Goal: Task Accomplishment & Management: Complete application form

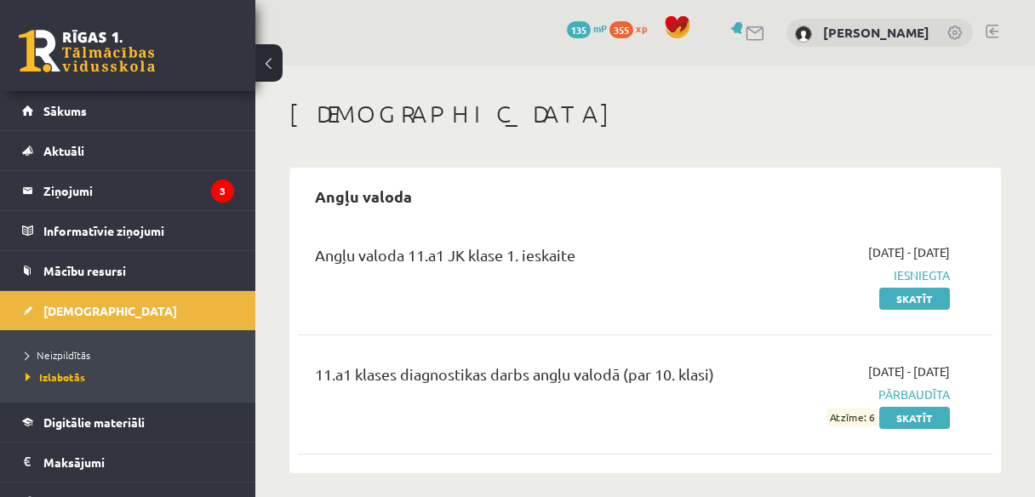
scroll to position [68, 0]
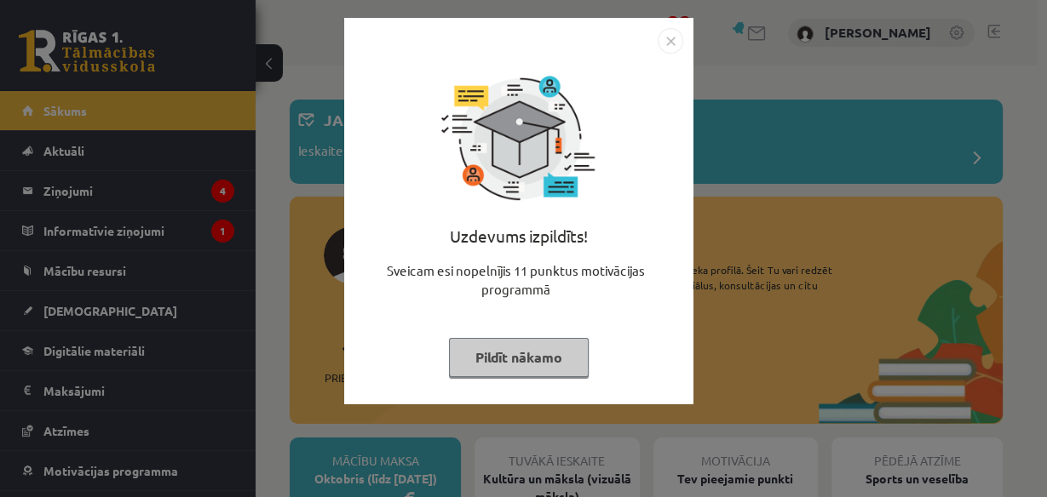
click at [563, 370] on button "Pildīt nākamo" at bounding box center [519, 357] width 140 height 39
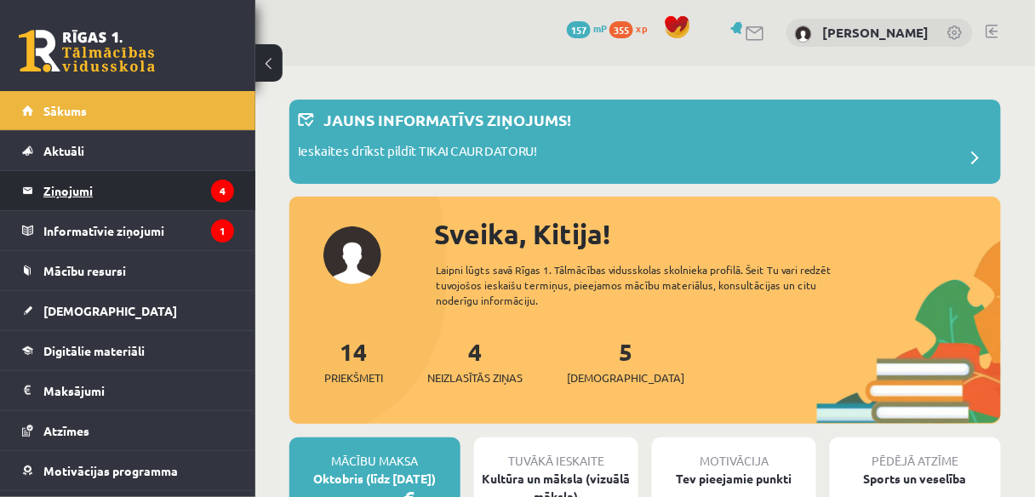
click at [169, 195] on legend "Ziņojumi 4" at bounding box center [138, 190] width 191 height 39
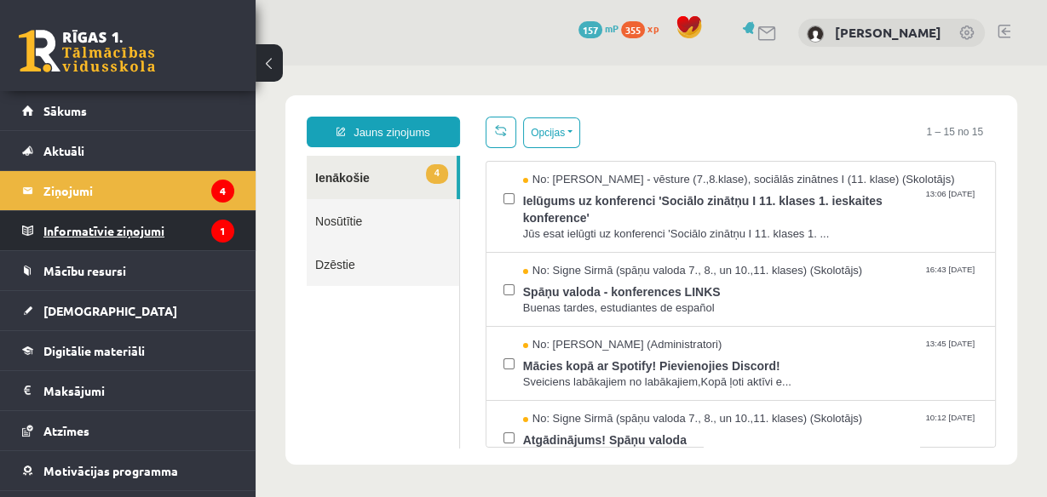
click at [169, 231] on legend "Informatīvie ziņojumi 1" at bounding box center [138, 230] width 191 height 39
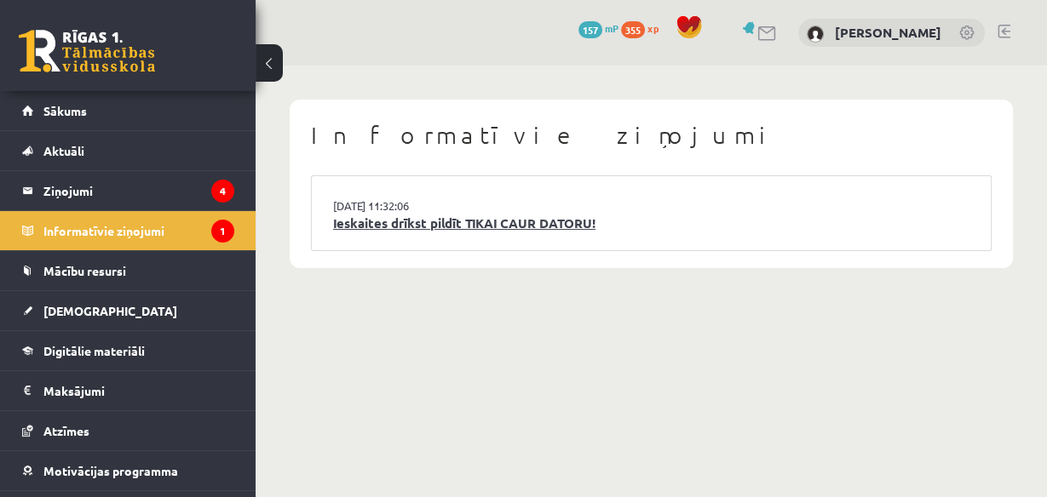
click at [403, 221] on link "Ieskaites drīkst pildīt TIKAI CAUR DATORU!" at bounding box center [651, 224] width 636 height 20
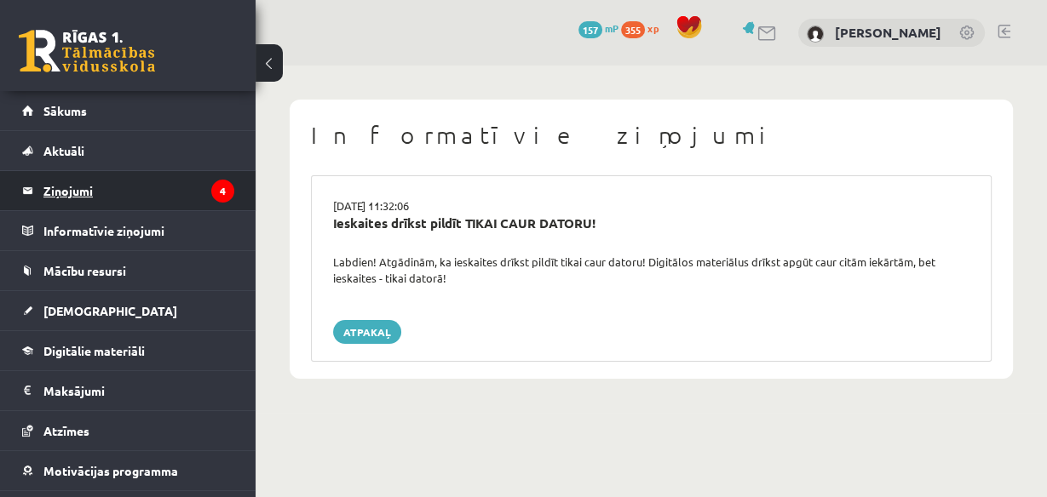
click at [167, 190] on legend "Ziņojumi 4" at bounding box center [138, 190] width 191 height 39
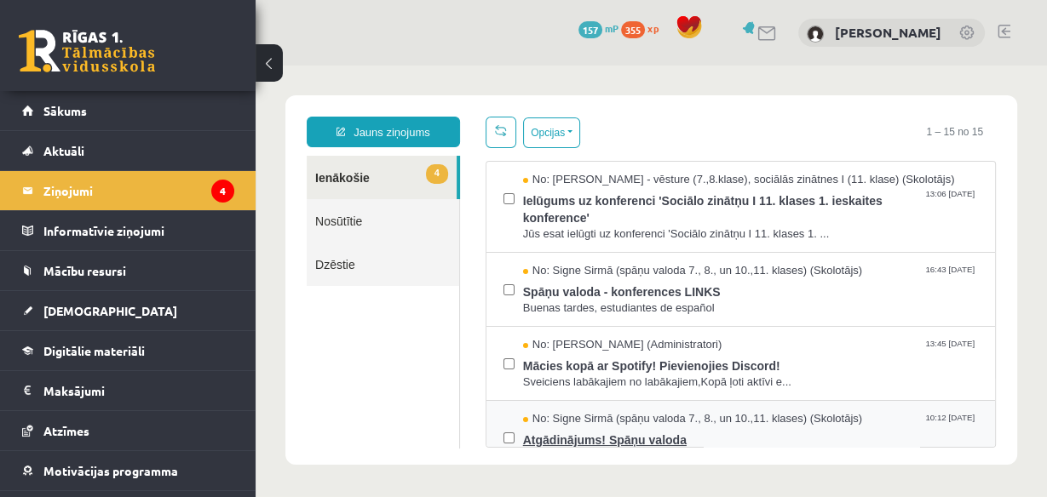
scroll to position [136, 0]
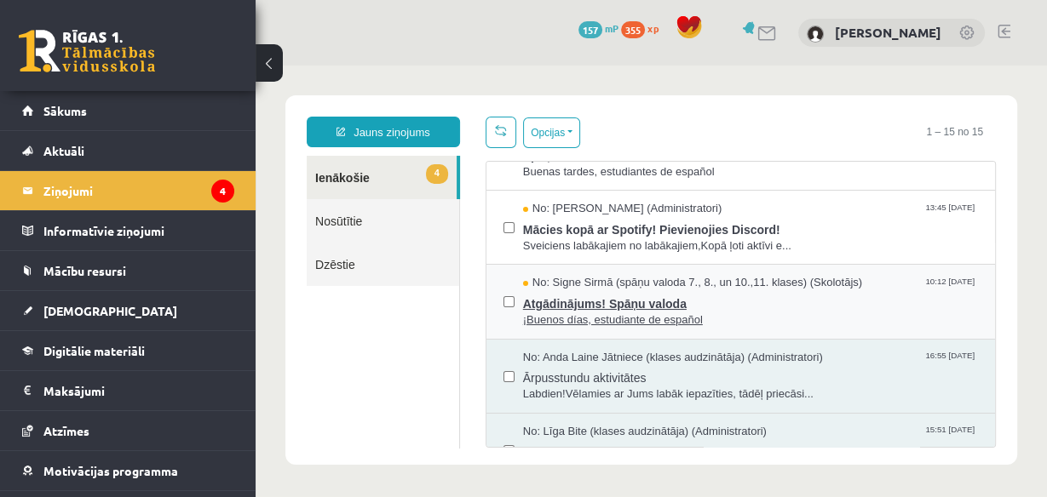
click at [710, 298] on span "Atgādinājums! Spāņu valoda" at bounding box center [750, 301] width 455 height 21
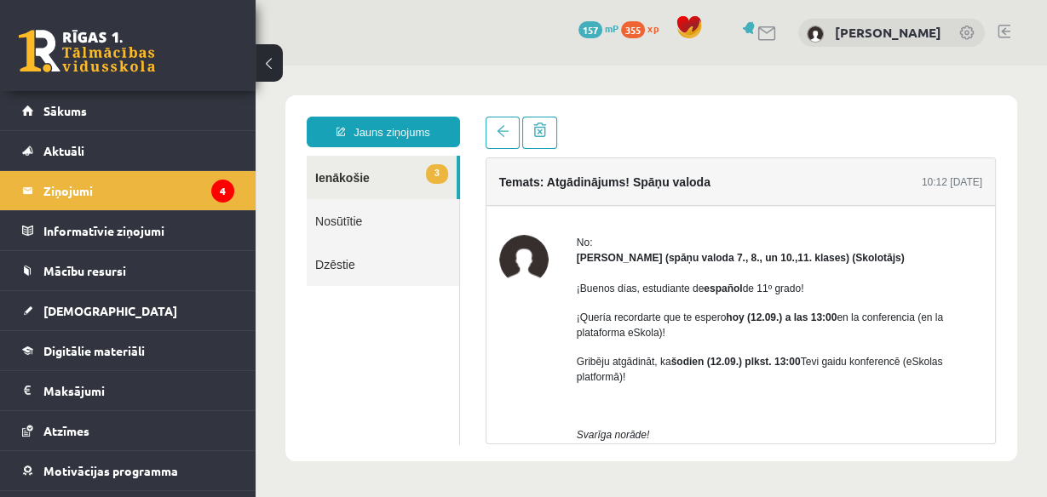
scroll to position [0, 0]
click at [506, 132] on span at bounding box center [502, 131] width 12 height 12
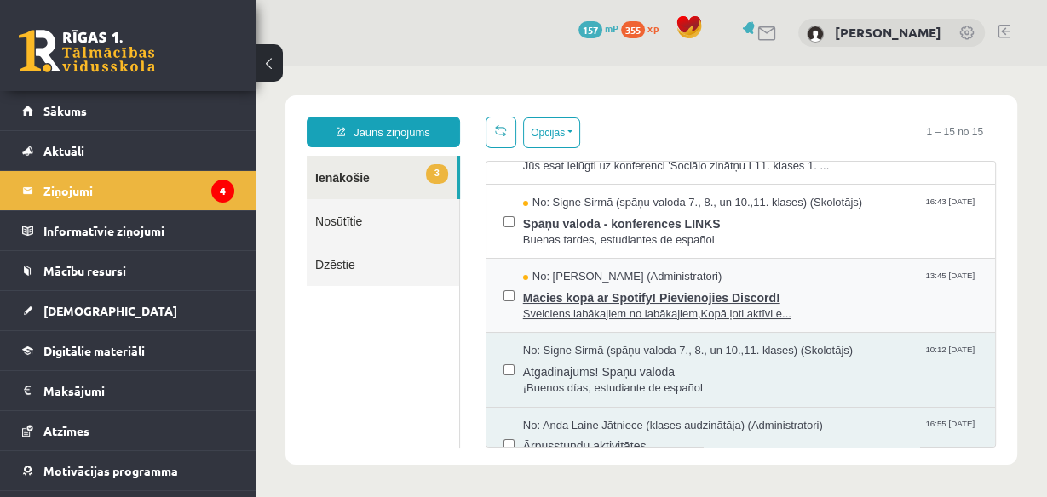
click at [826, 277] on div "No: Ivo Čapiņš (Administratori) 13:45 12/09/2025" at bounding box center [750, 277] width 455 height 16
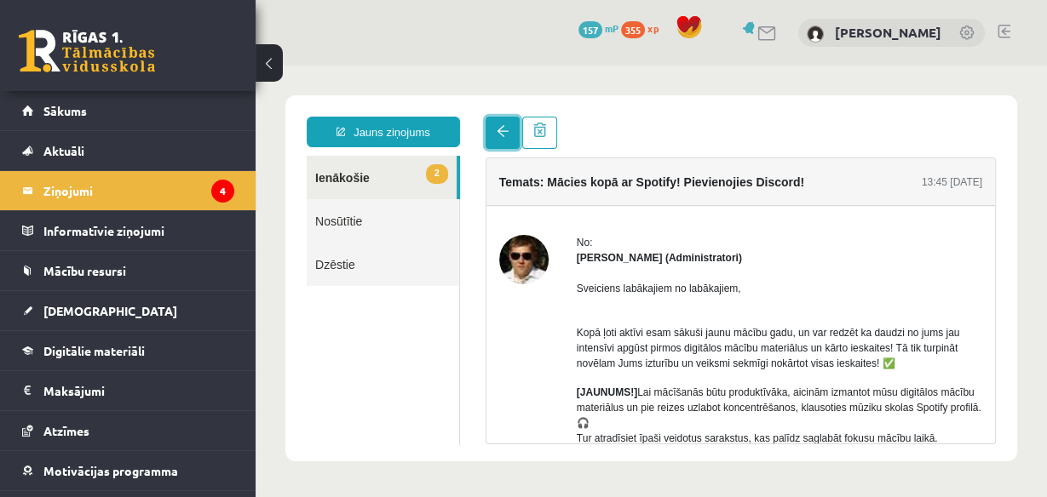
click at [515, 139] on link at bounding box center [502, 133] width 34 height 32
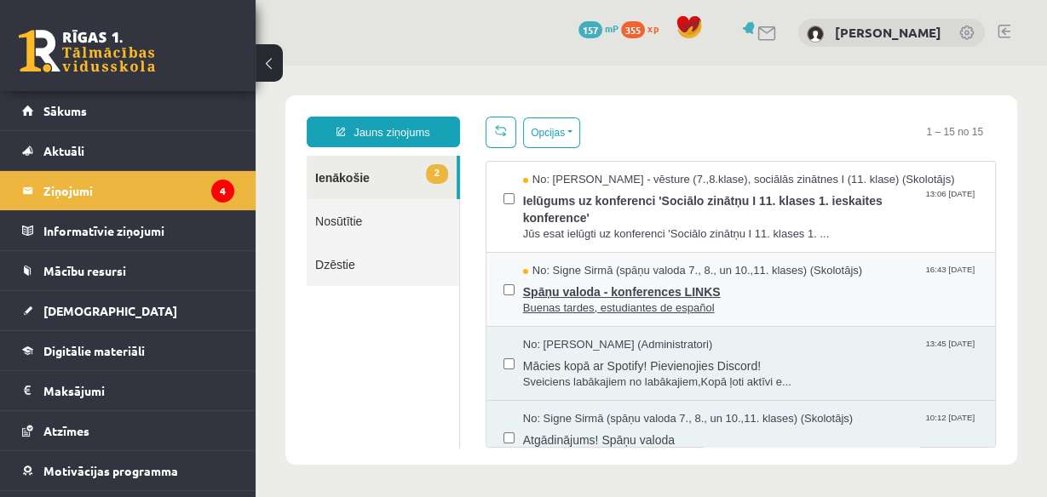
click at [816, 283] on span "Spāņu valoda - konferences LINKS" at bounding box center [750, 289] width 455 height 21
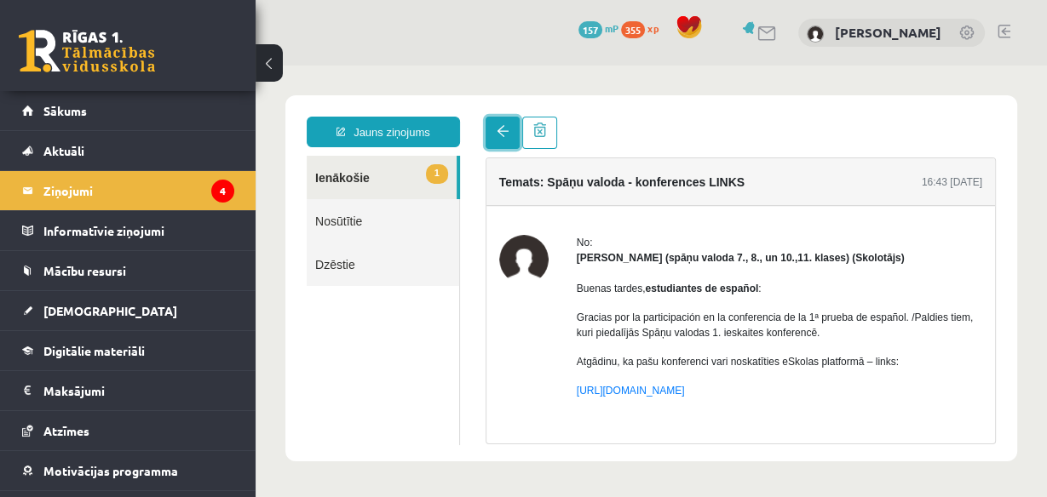
click at [492, 125] on link at bounding box center [502, 133] width 34 height 32
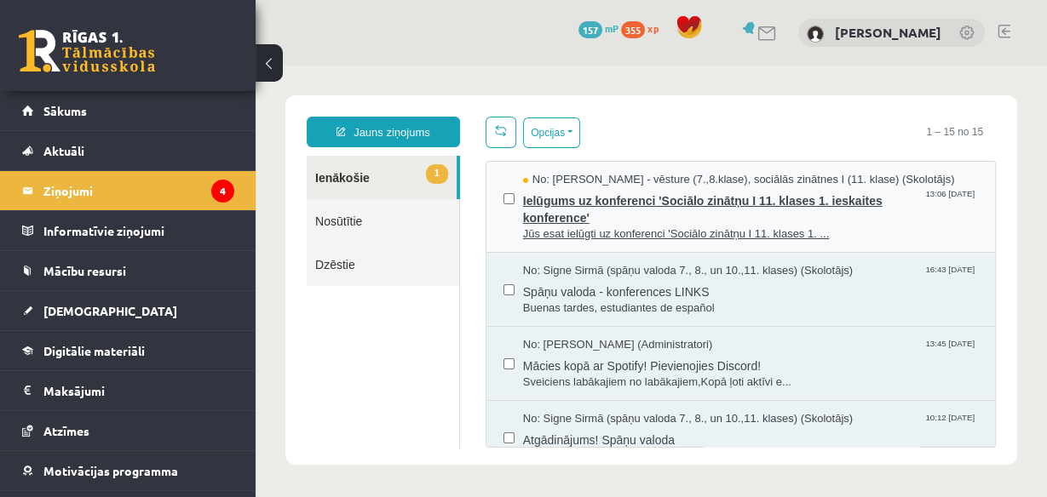
click at [869, 215] on span "Ielūgums uz konferenci 'Sociālo zinātņu I 11. klases 1. ieskaites konference'" at bounding box center [750, 207] width 455 height 38
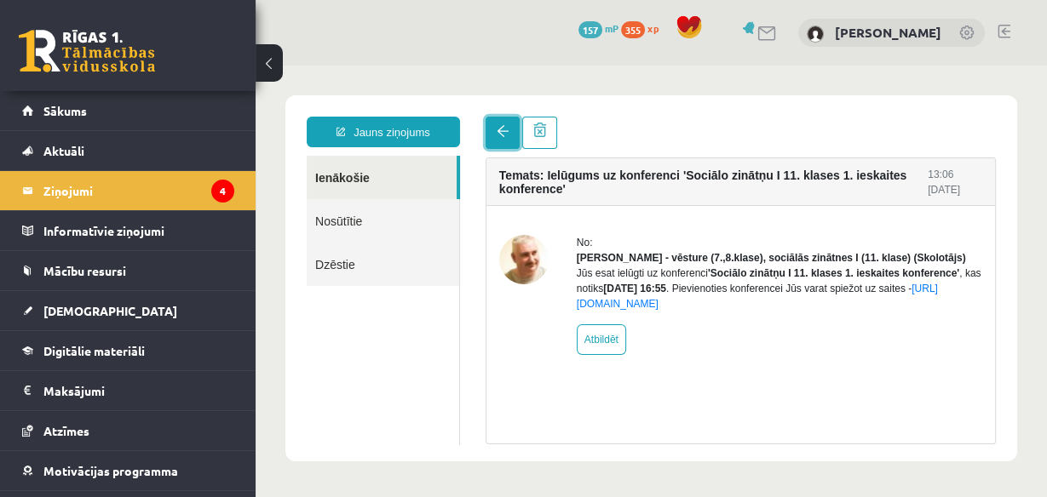
click at [502, 127] on span at bounding box center [502, 131] width 12 height 12
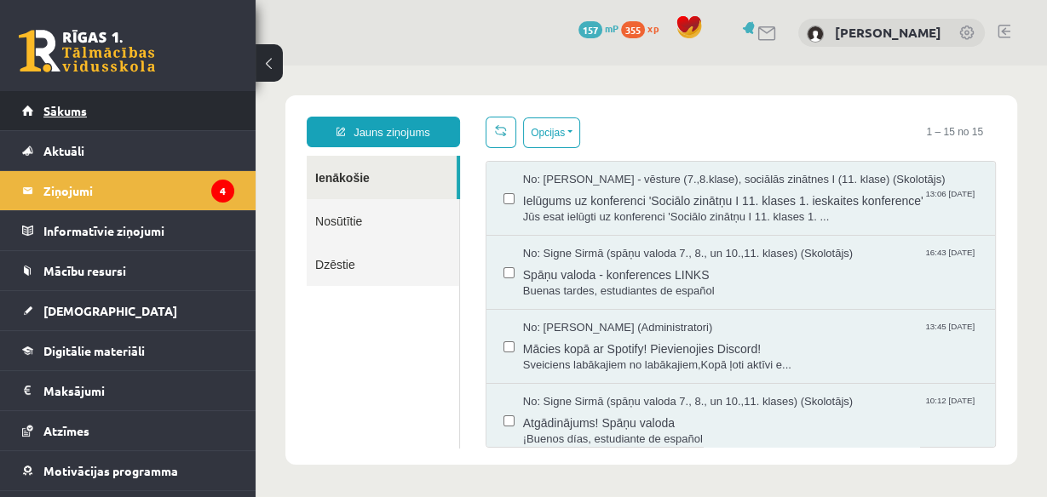
click at [129, 115] on link "Sākums" at bounding box center [128, 110] width 212 height 39
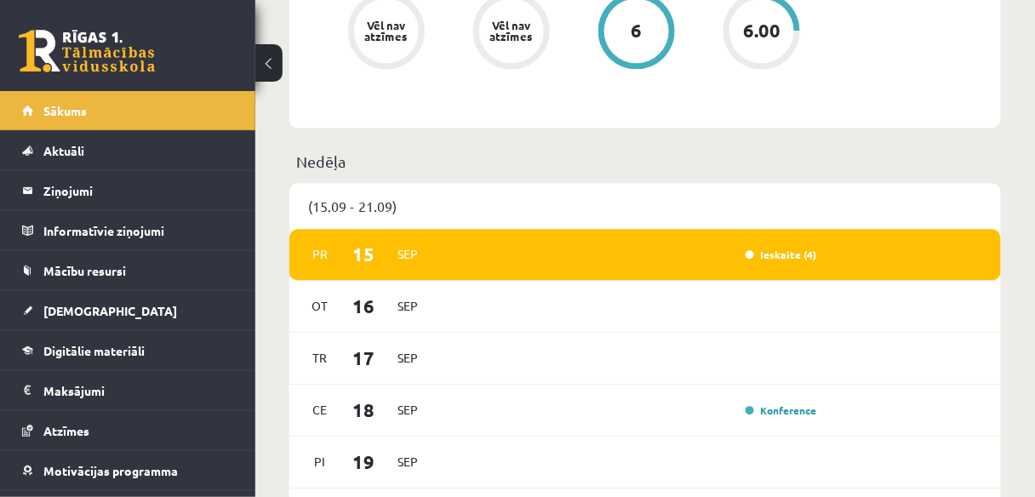
scroll to position [1022, 0]
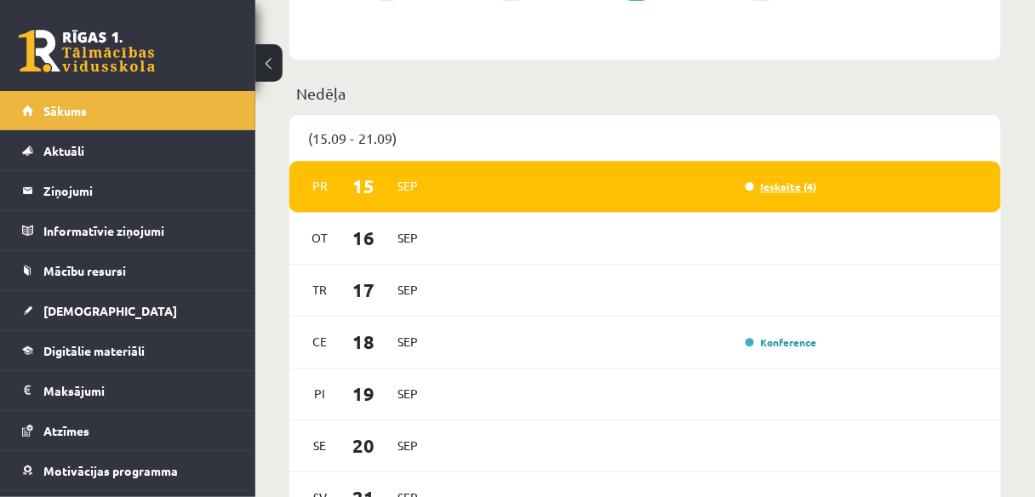
click at [793, 186] on link "Ieskaite (4)" at bounding box center [782, 187] width 72 height 14
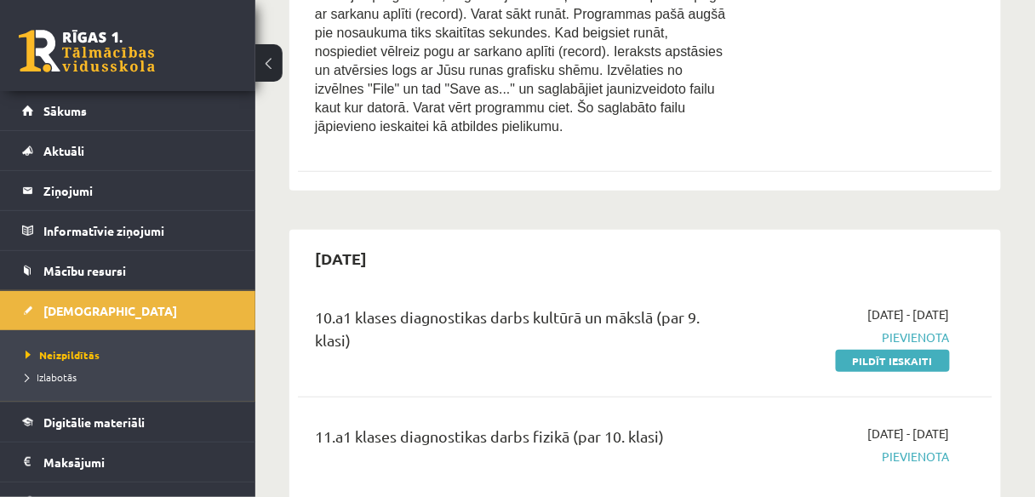
scroll to position [3474, 0]
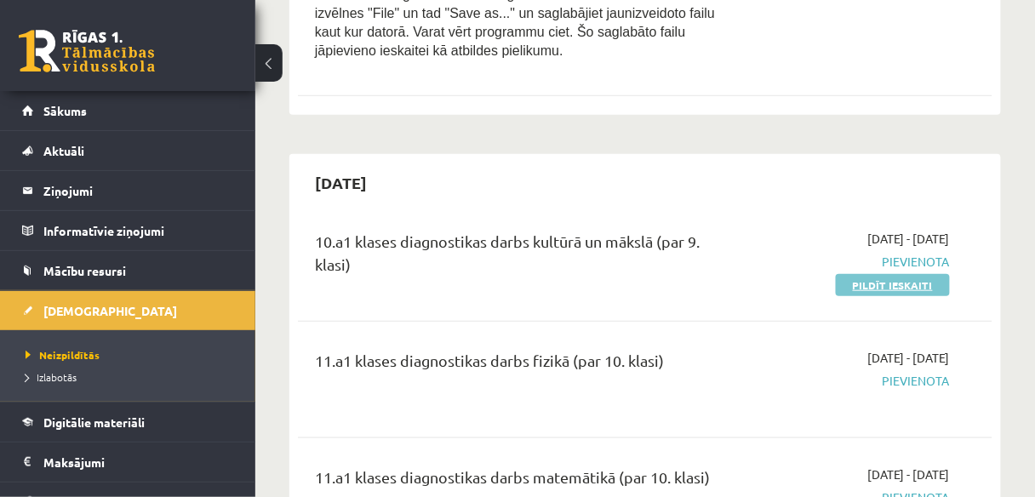
click at [924, 296] on link "Pildīt ieskaiti" at bounding box center [893, 285] width 114 height 22
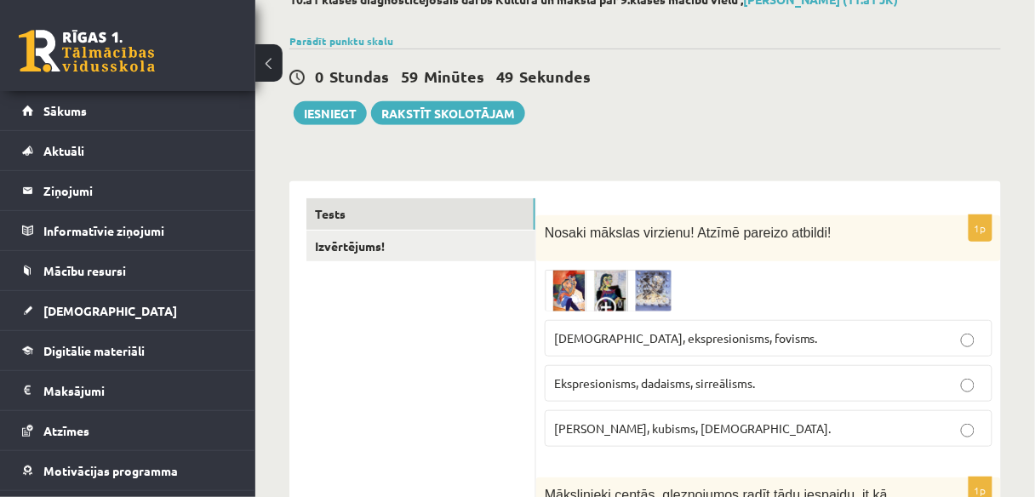
scroll to position [136, 0]
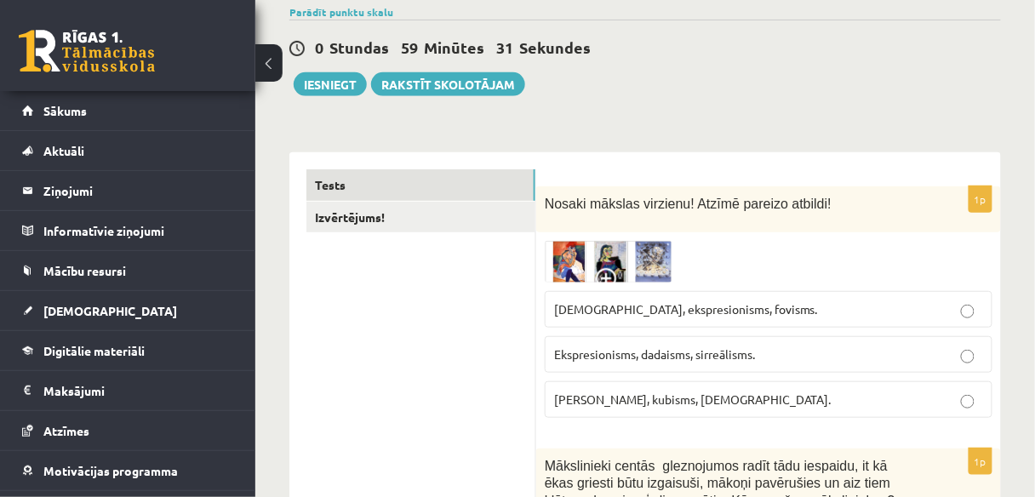
click at [565, 247] on img at bounding box center [609, 262] width 128 height 42
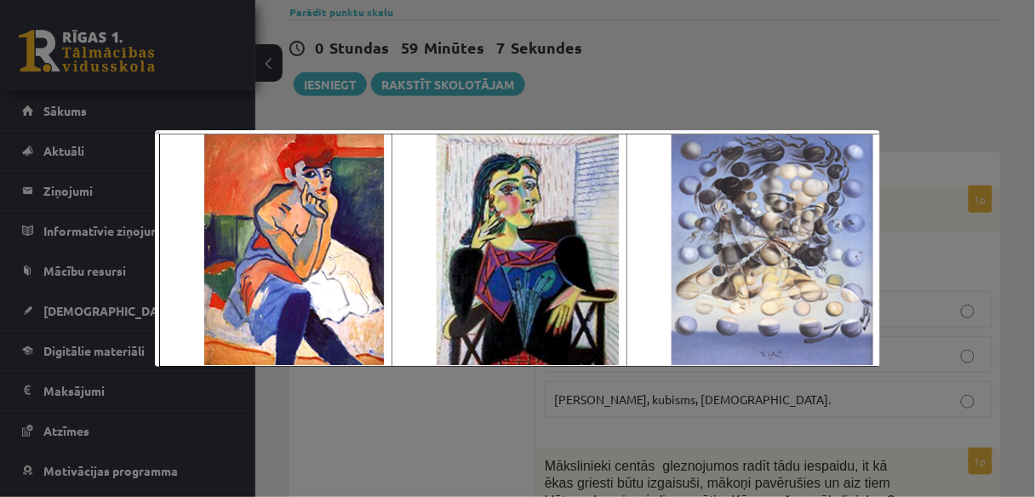
click at [917, 177] on div at bounding box center [517, 248] width 1035 height 497
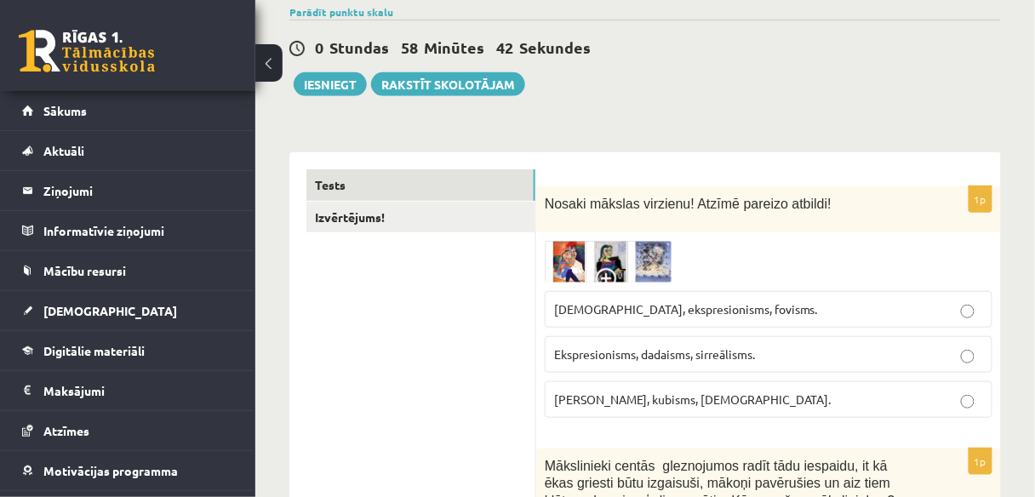
click at [721, 391] on p "Fovisms, kubisms, sirreālisms." at bounding box center [768, 400] width 429 height 18
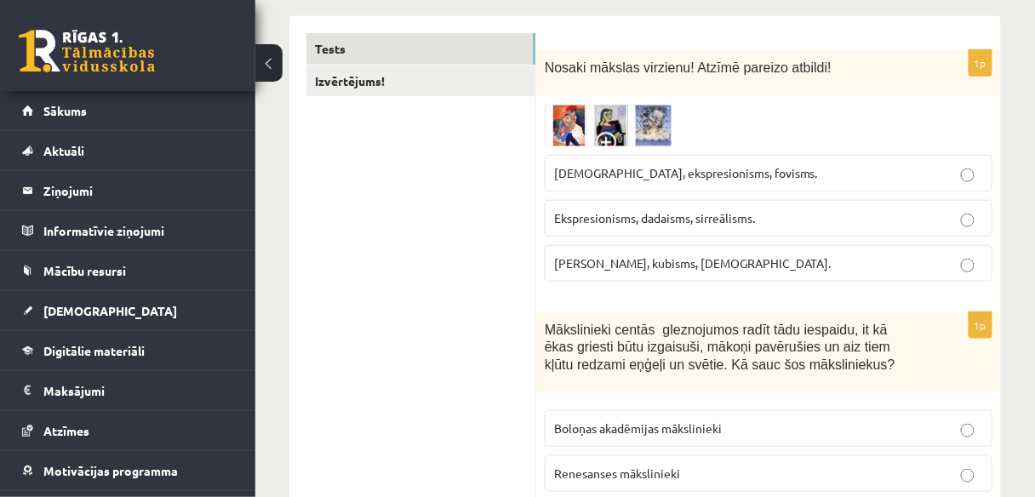
scroll to position [409, 0]
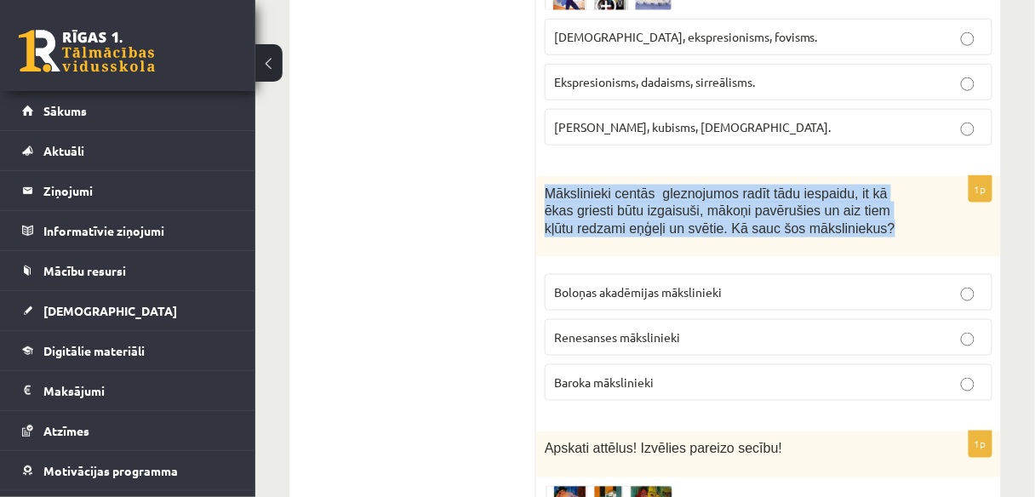
drag, startPoint x: 546, startPoint y: 191, endPoint x: 812, endPoint y: 253, distance: 273.7
click at [812, 253] on div "Mākslinieki centās gleznojumos radīt tādu iespaidu, it kā ēkas griesti būtu izg…" at bounding box center [768, 216] width 465 height 81
drag, startPoint x: 787, startPoint y: 207, endPoint x: 819, endPoint y: 232, distance: 40.7
click at [819, 232] on p "Mākslinieki centās gleznojumos radīt tādu iespaidu, it kā ēkas griesti būtu izg…" at bounding box center [726, 211] width 363 height 53
copy span "Mākslinieki centās gleznojumos radīt tādu iespaidu, it kā ēkas griesti būtu izg…"
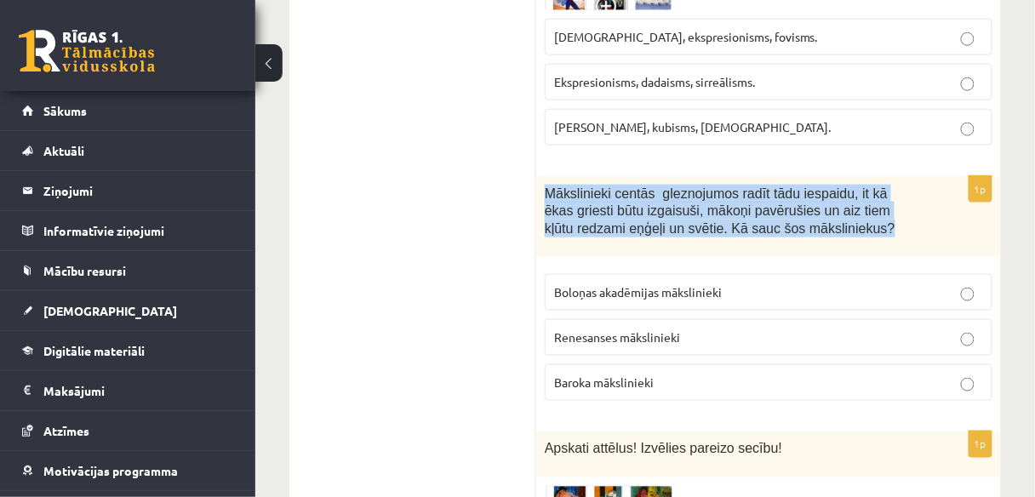
click at [564, 176] on div "Mākslinieki centās gleznojumos radīt tādu iespaidu, it kā ēkas griesti būtu izg…" at bounding box center [768, 216] width 465 height 81
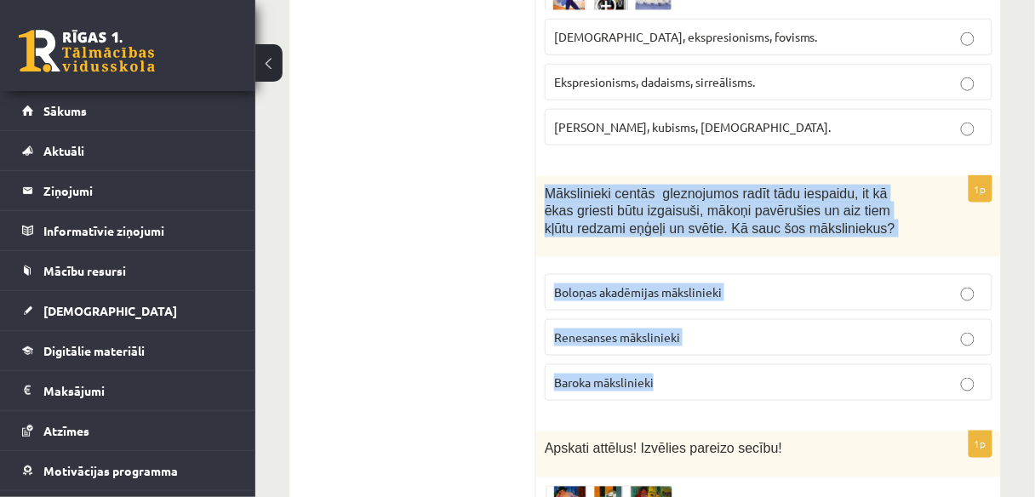
drag, startPoint x: 547, startPoint y: 189, endPoint x: 768, endPoint y: 389, distance: 298.4
click at [768, 389] on div "1p Mākslinieki centās gleznojumos radīt tādu iespaidu, it kā ēkas griesti būtu …" at bounding box center [768, 295] width 465 height 238
copy div "Mākslinieki centās gleznojumos radīt tādu iespaidu, it kā ēkas griesti būtu izg…"
click at [656, 374] on p "Baroka mākslinieki" at bounding box center [768, 383] width 429 height 18
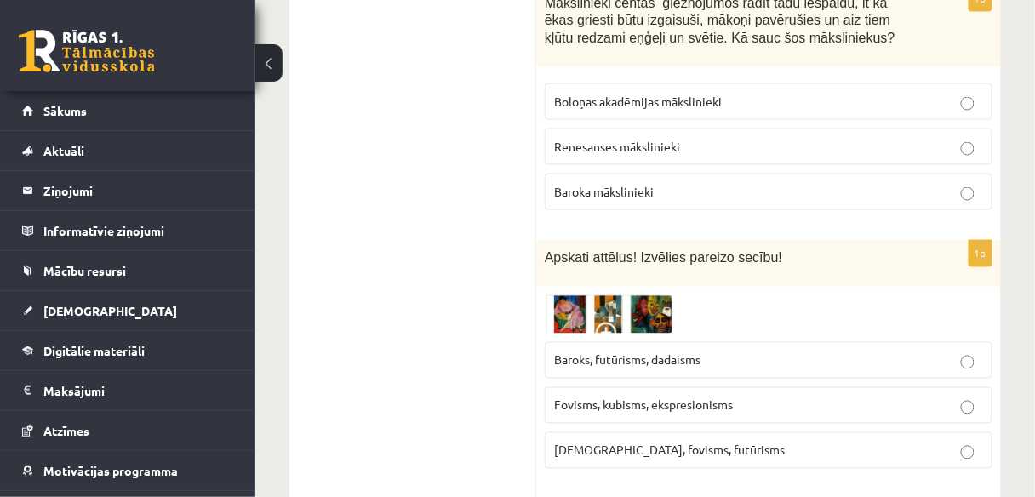
scroll to position [613, 0]
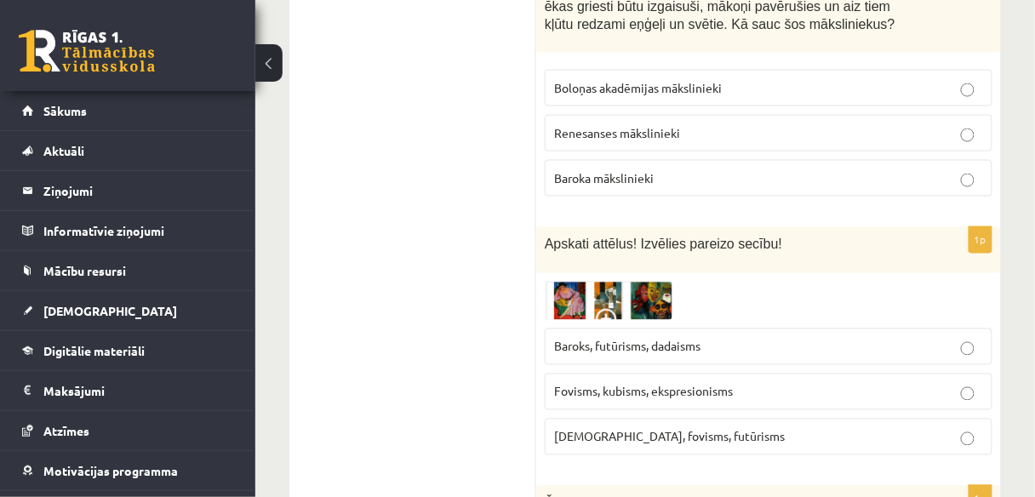
click at [652, 284] on img at bounding box center [609, 301] width 128 height 39
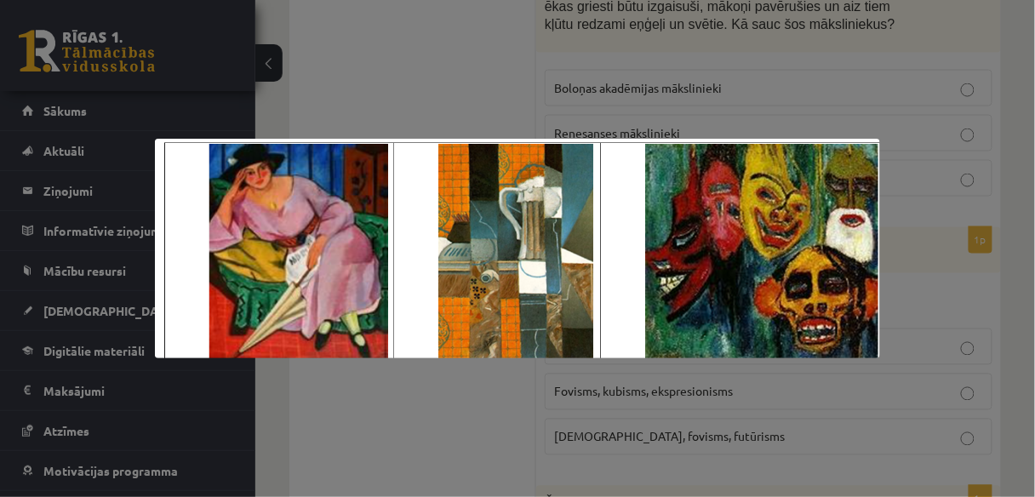
click at [815, 455] on div at bounding box center [517, 248] width 1035 height 497
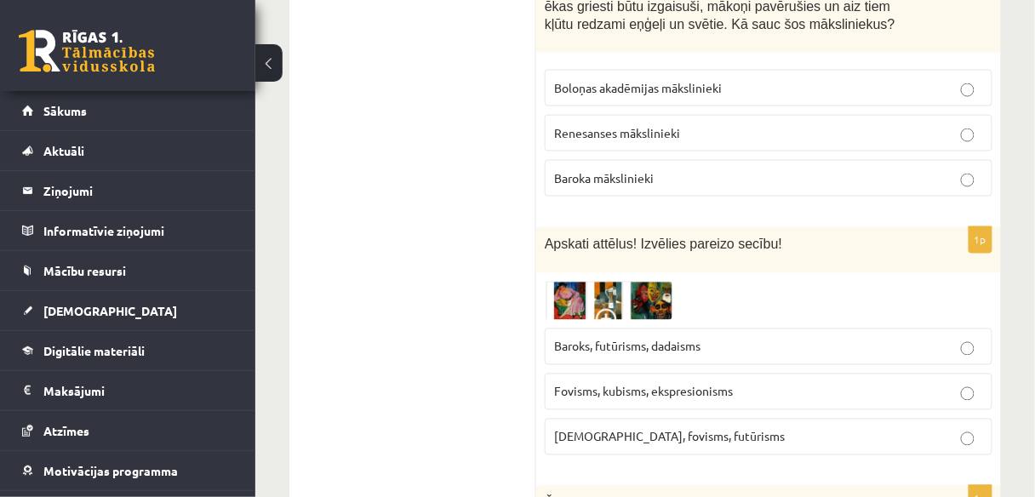
click at [767, 383] on p "Fovisms, kubisms, ekspresionisms" at bounding box center [768, 392] width 429 height 18
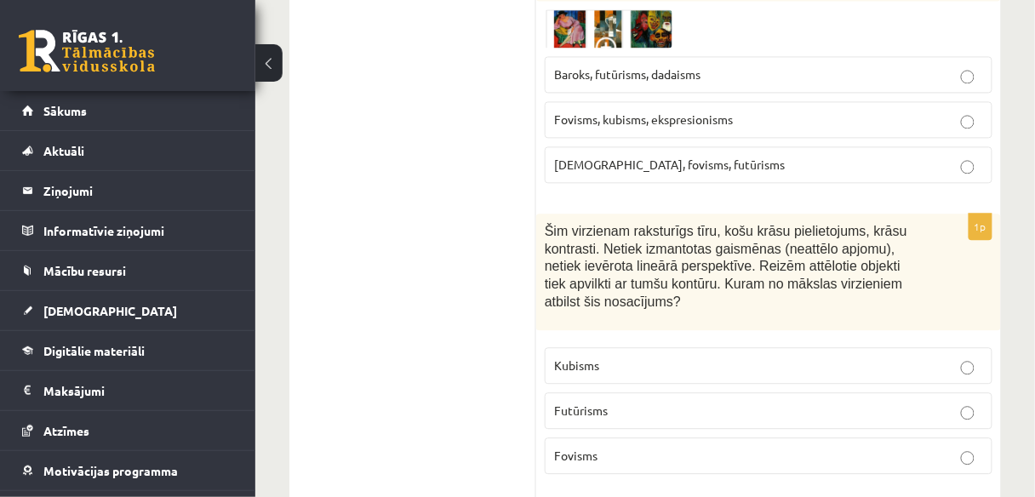
scroll to position [954, 0]
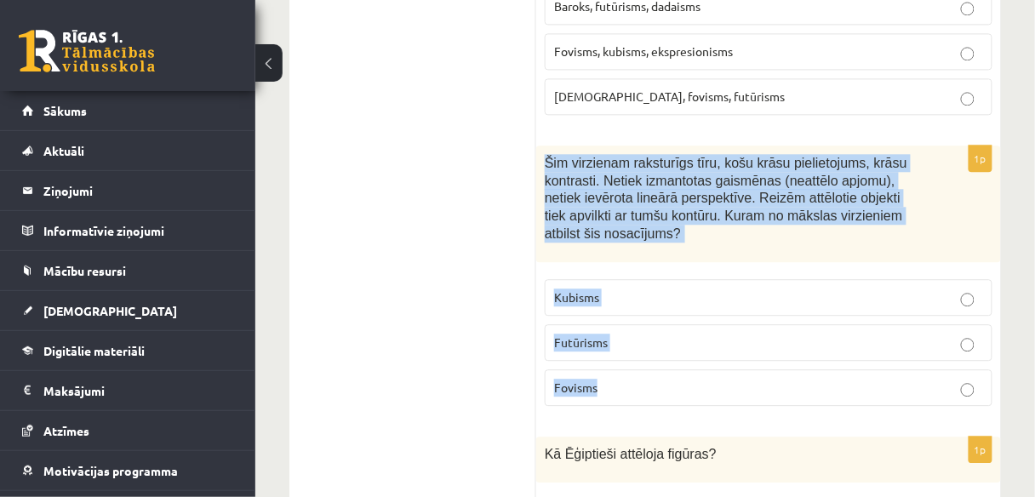
drag, startPoint x: 546, startPoint y: 156, endPoint x: 699, endPoint y: 286, distance: 201.2
click at [699, 399] on div "1p Šim virzienam raksturīgs tīru, košu krāsu pielietojums, krāsu kontrasti. Net…" at bounding box center [768, 282] width 465 height 273
copy div "Šim virzienam raksturīgs tīru, košu krāsu pielietojums, krāsu kontrasti. Netiek…"
click at [674, 385] on p "Fovisms" at bounding box center [768, 388] width 429 height 18
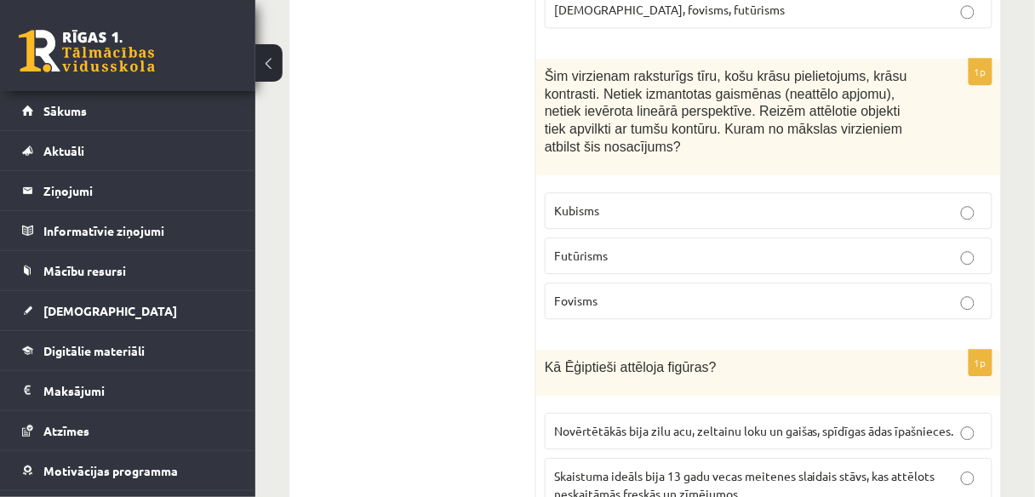
scroll to position [1158, 0]
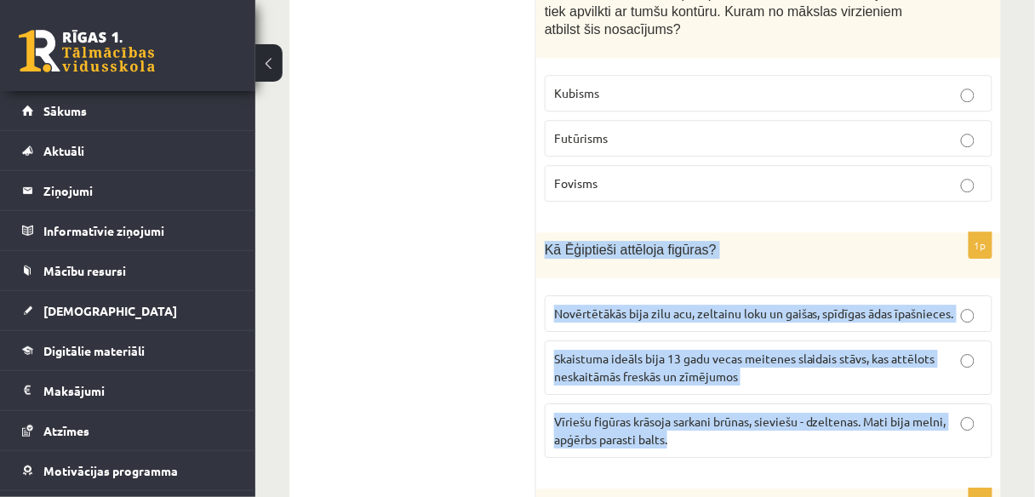
drag, startPoint x: 545, startPoint y: 241, endPoint x: 801, endPoint y: 326, distance: 270.1
click at [863, 439] on div "1p Kā Ēģiptieši attēloja figūras? Novērtētākās bija zilu acu, zeltainu loku un …" at bounding box center [768, 351] width 465 height 239
copy div "Kā Ēģiptieši attēloja figūras? Novērtētākās bija zilu acu, zeltainu loku un gai…"
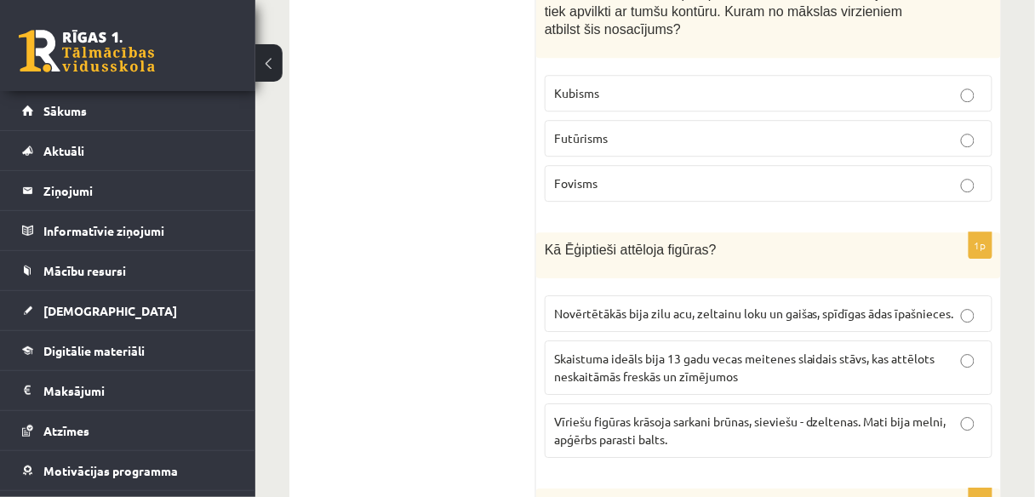
drag, startPoint x: 417, startPoint y: 203, endPoint x: 405, endPoint y: 199, distance: 12.4
click at [682, 414] on span "Vīriešu figūras krāsoja sarkani brūnas, sieviešu - dzeltenas. Mati bija melni, …" at bounding box center [750, 430] width 393 height 33
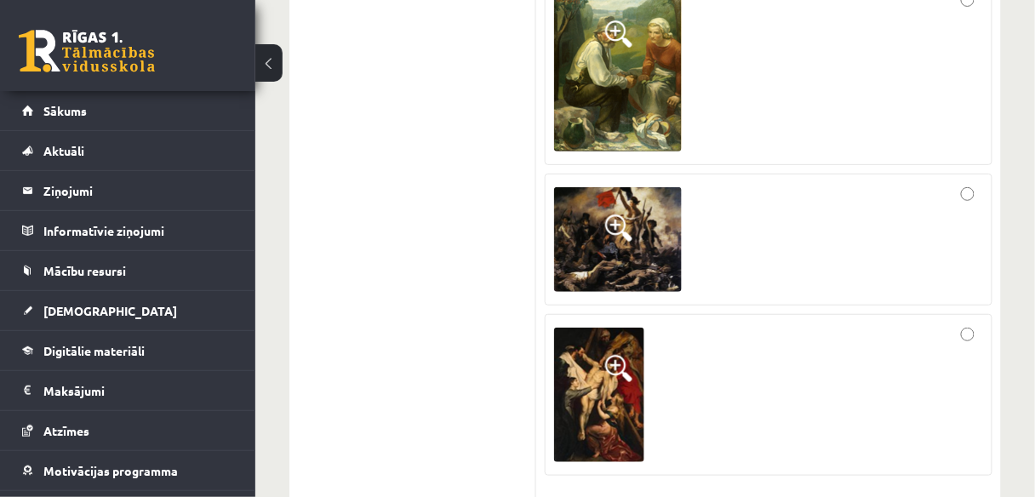
scroll to position [1635, 0]
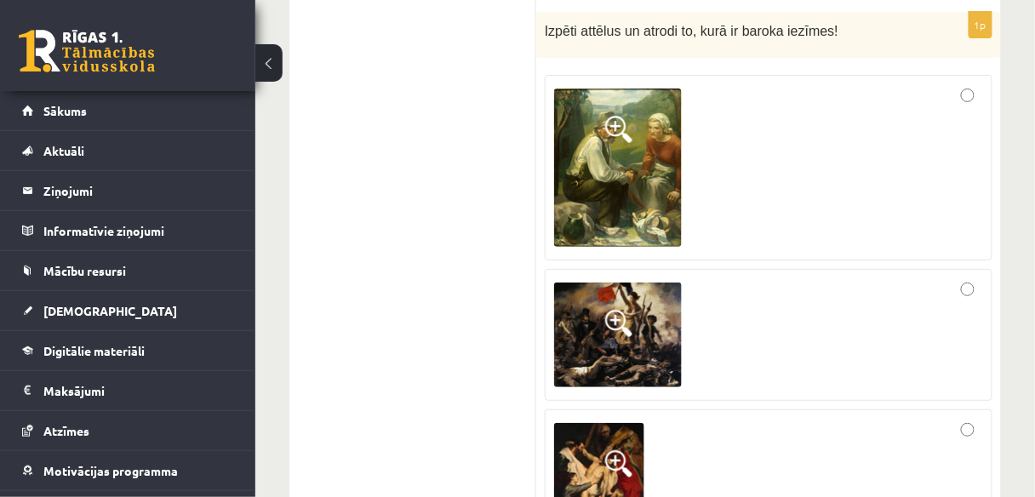
click at [873, 204] on div at bounding box center [768, 167] width 429 height 167
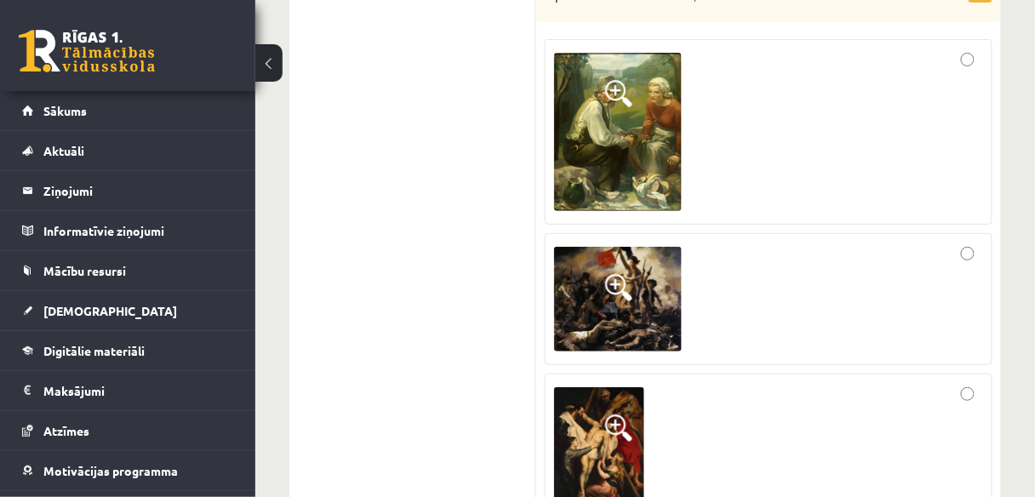
scroll to position [1703, 0]
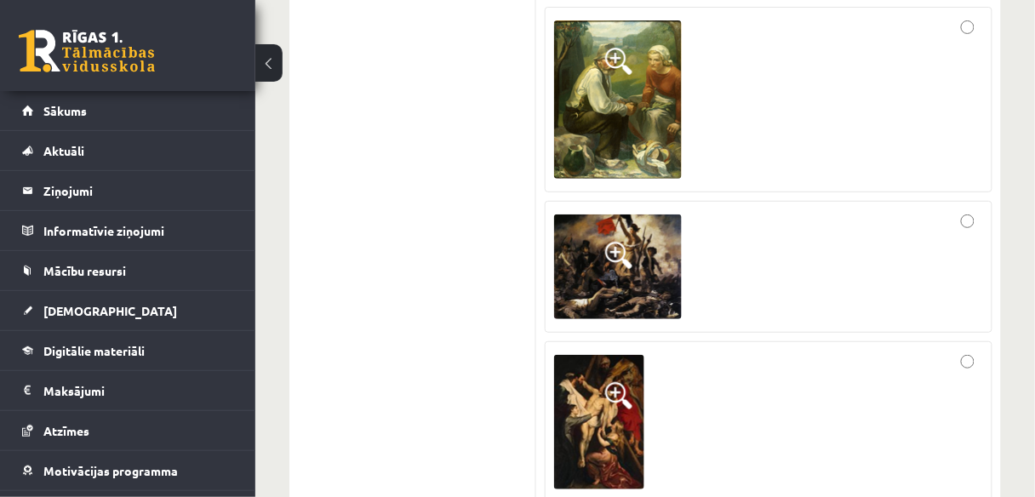
click at [760, 387] on div at bounding box center [768, 422] width 429 height 143
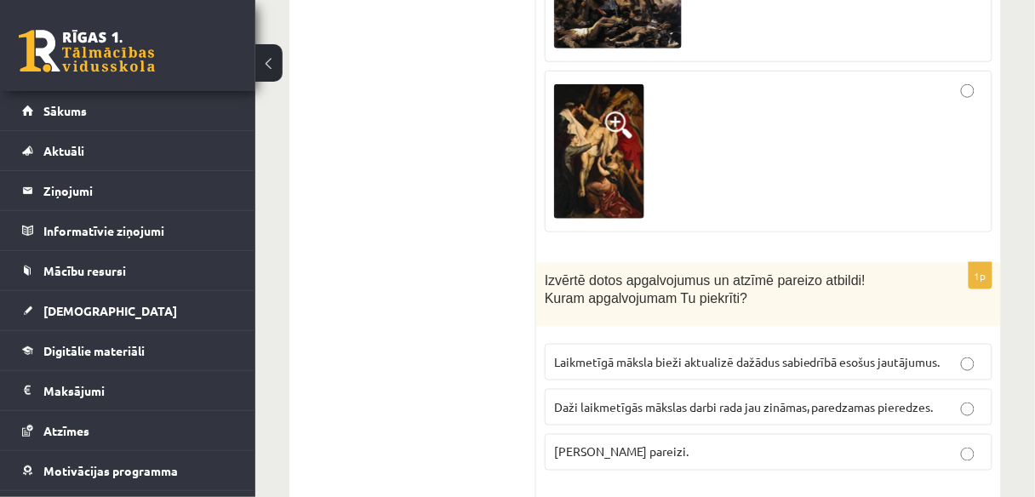
scroll to position [2044, 0]
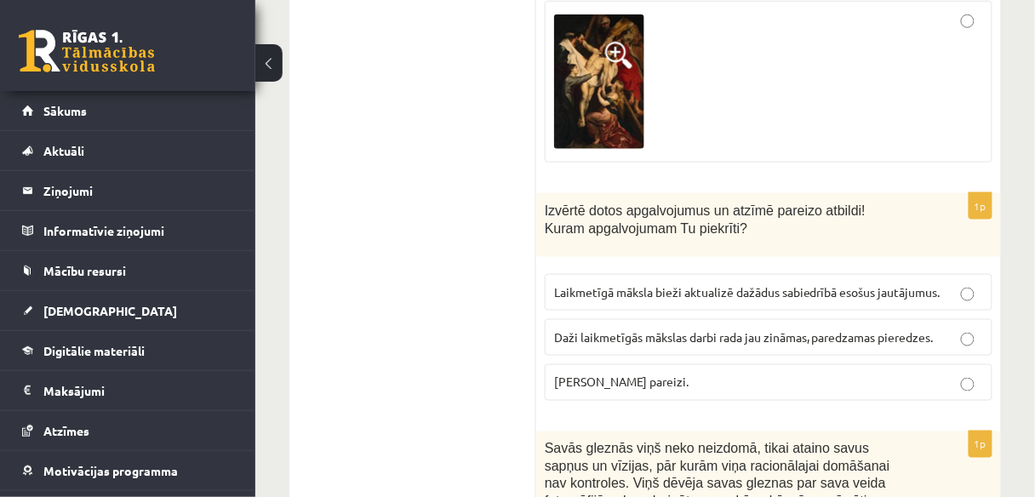
drag, startPoint x: 553, startPoint y: 202, endPoint x: 761, endPoint y: 371, distance: 268.1
click at [761, 371] on div "1p Izvērtē dotos apgalvojumus un atzīmē pareizo atbildi! Kuram apgalvojumam Tu …" at bounding box center [768, 303] width 465 height 221
copy div "zvērtē dotos apgalvojumus un atzīmē pareizo atbildi! Kuram apgalvojumam Tu piek…"
click at [728, 374] on p "Abi apgalvojumi pareizi." at bounding box center [768, 383] width 429 height 18
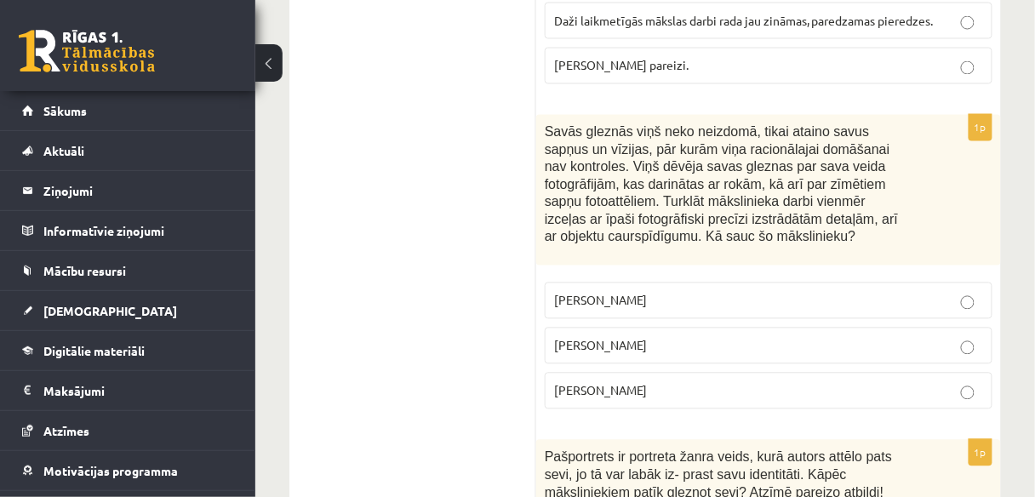
scroll to position [2384, 0]
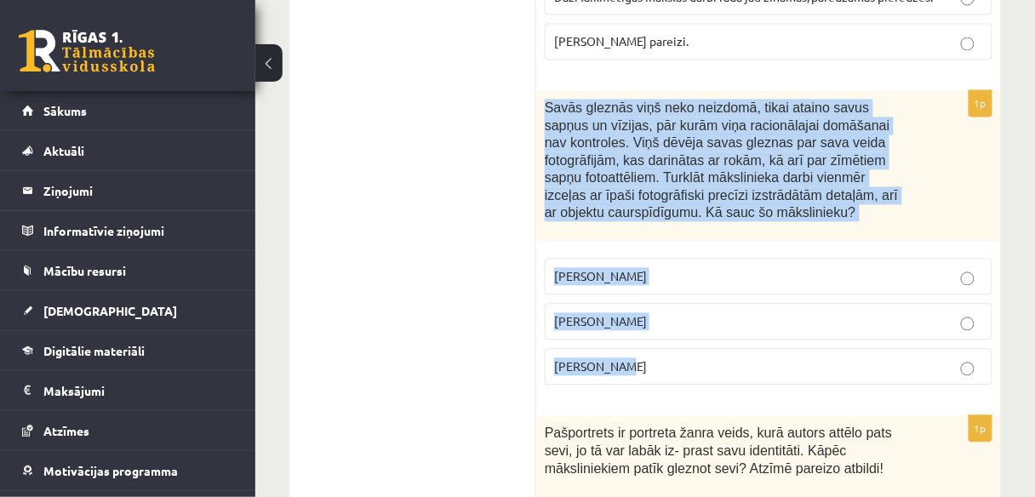
drag, startPoint x: 547, startPoint y: 92, endPoint x: 756, endPoint y: 353, distance: 334.3
click at [756, 353] on div "1p Savās gleznās viņš neko neizdomā, tikai ataino savus sapņus un vīzijas, pār …" at bounding box center [768, 245] width 465 height 308
copy div "Savās gleznās viņš neko neizdomā, tikai ataino savus sapņus un vīzijas, pār kur…"
click at [720, 313] on p "Salvadors Dalī" at bounding box center [768, 322] width 429 height 18
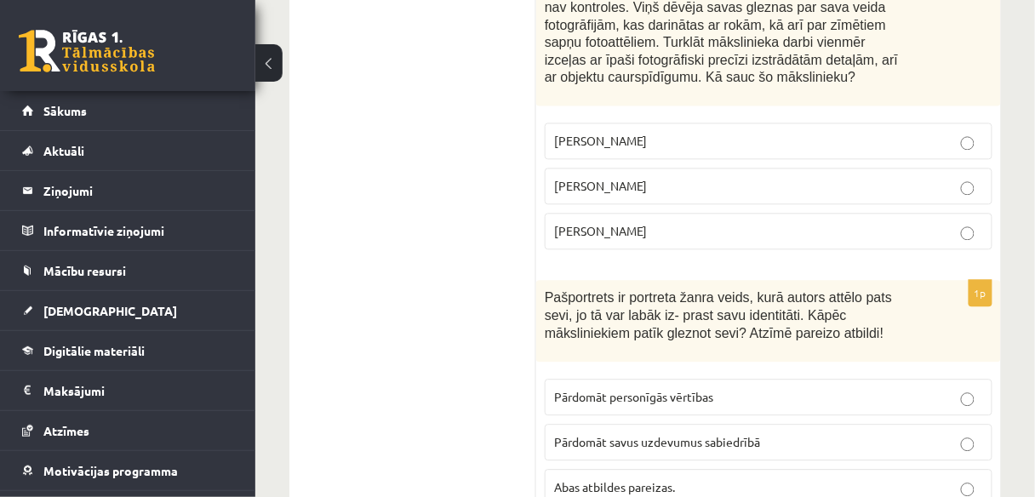
scroll to position [2589, 0]
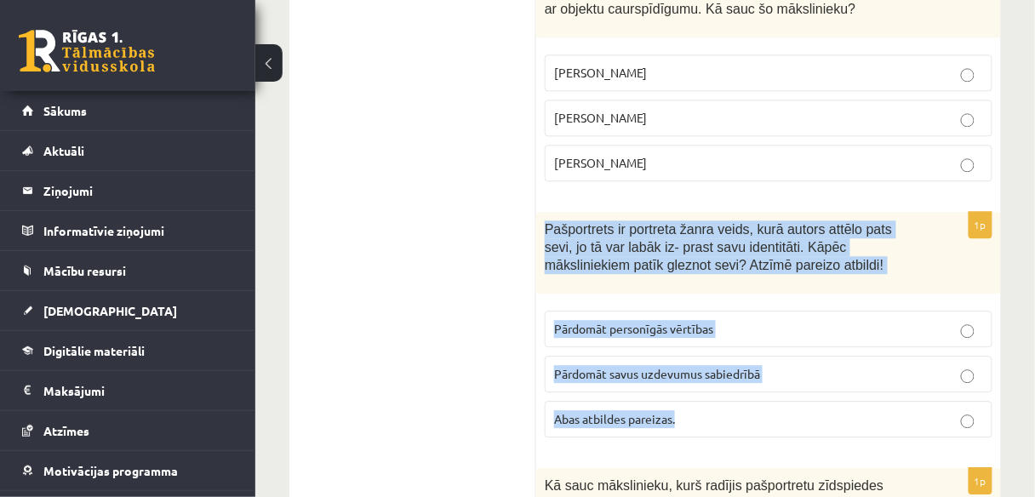
drag, startPoint x: 547, startPoint y: 211, endPoint x: 795, endPoint y: 410, distance: 318.6
click at [795, 410] on div "1p Pašportrets ir portreta žanra veids, kurā autors attēlo pats sevi, jo tā var…" at bounding box center [768, 331] width 465 height 238
copy div "Pašportrets ir portreta žanra veids, kurā autors attēlo pats sevi, jo tā var la…"
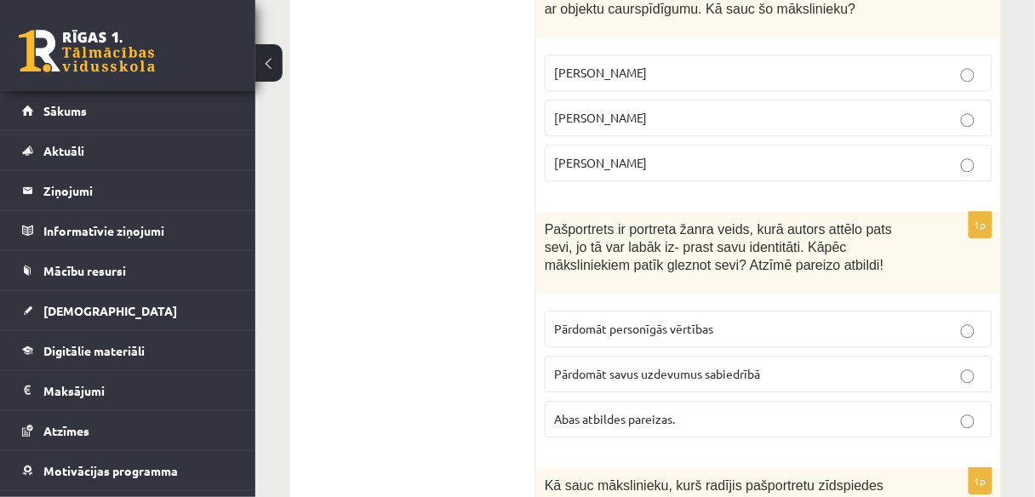
click at [712, 401] on label "Abas atbildes pareizas." at bounding box center [769, 419] width 448 height 37
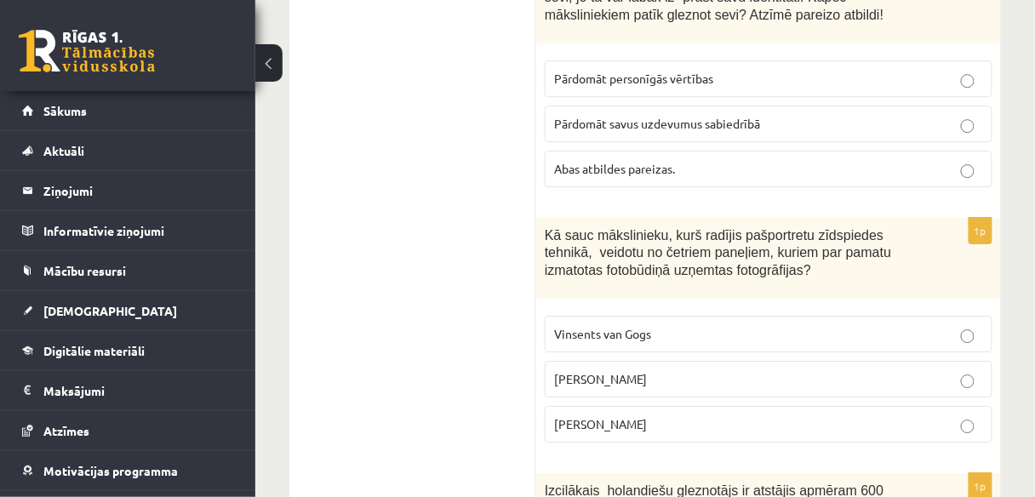
scroll to position [2861, 0]
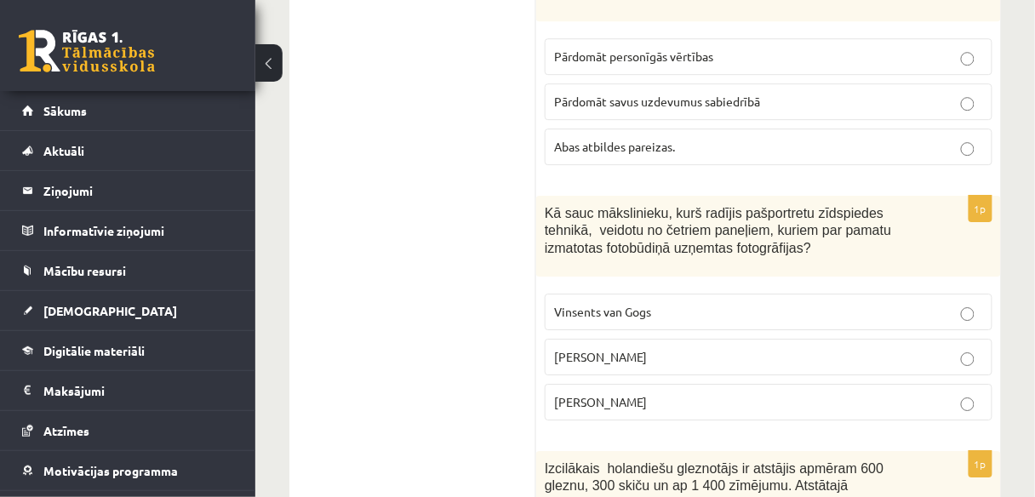
drag, startPoint x: 545, startPoint y: 194, endPoint x: 779, endPoint y: 380, distance: 298.8
click at [779, 380] on div "1p Kā sauc mākslinieku, kurš radījis pašportretu zīdspiedes tehnikā, veidotu no…" at bounding box center [768, 315] width 465 height 238
copy div "Kā sauc mākslinieku, kurš radījis pašportretu zīdspiedes tehnikā, veidotu no če…"
click at [717, 348] on p "Endijs Vorhols" at bounding box center [768, 357] width 429 height 18
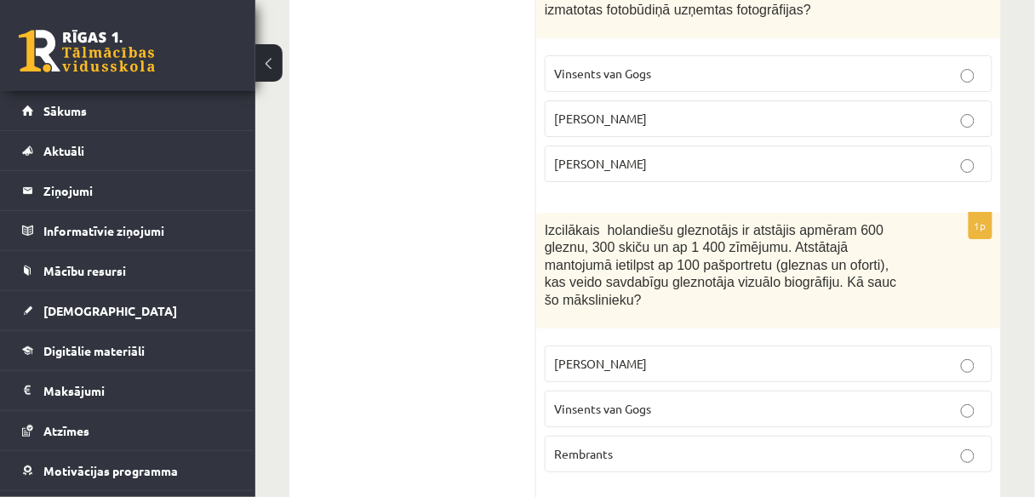
scroll to position [3134, 0]
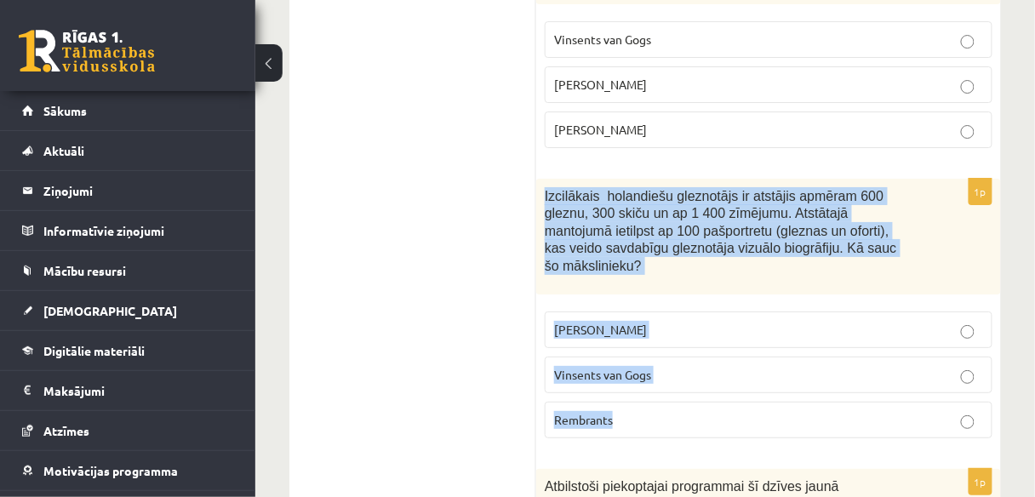
drag, startPoint x: 545, startPoint y: 176, endPoint x: 685, endPoint y: 370, distance: 239.7
click at [685, 370] on div "1p Izcilākais holandiešu gleznotājs ir atstājis apmēram 600 gleznu, 300 skiču u…" at bounding box center [768, 315] width 465 height 273
copy div "Izcilākais holandiešu gleznotājs ir atstājis apmēram 600 gleznu, 300 skiču un a…"
click at [737, 411] on p "Rembrants" at bounding box center [768, 420] width 429 height 18
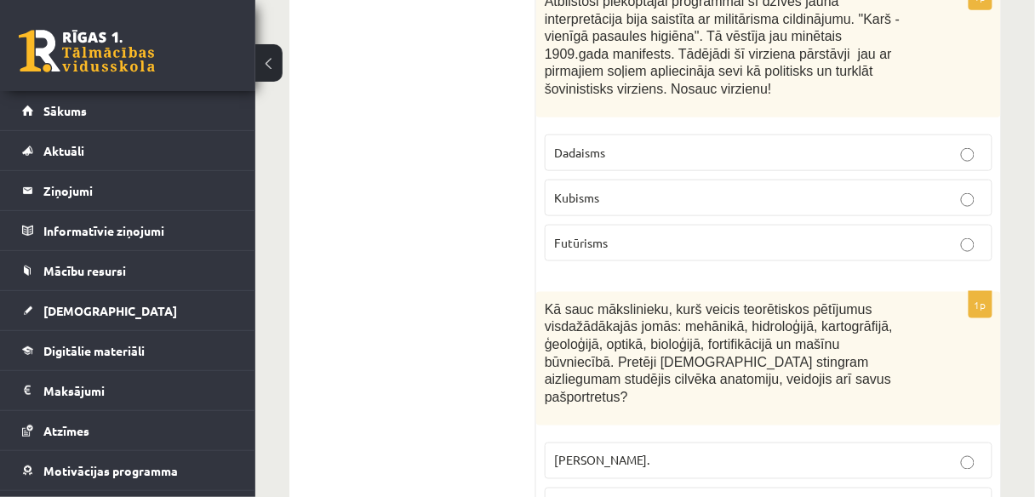
scroll to position [3627, 0]
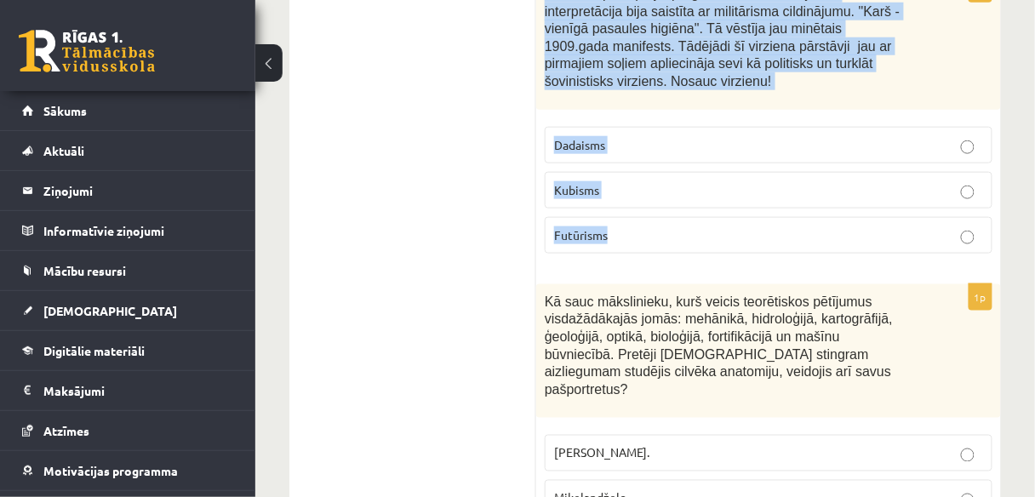
drag, startPoint x: 545, startPoint y: 241, endPoint x: 738, endPoint y: 195, distance: 198.7
click at [738, 195] on div "1p Atbilstoši piekoptajai programmai šī dzīves jaunā interpretācija bija saistī…" at bounding box center [768, 121] width 465 height 291
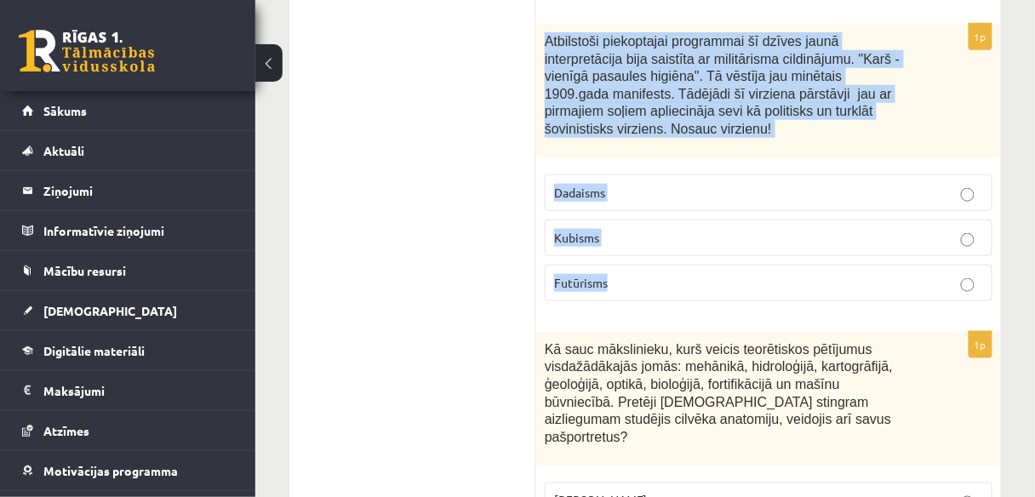
scroll to position [3559, 0]
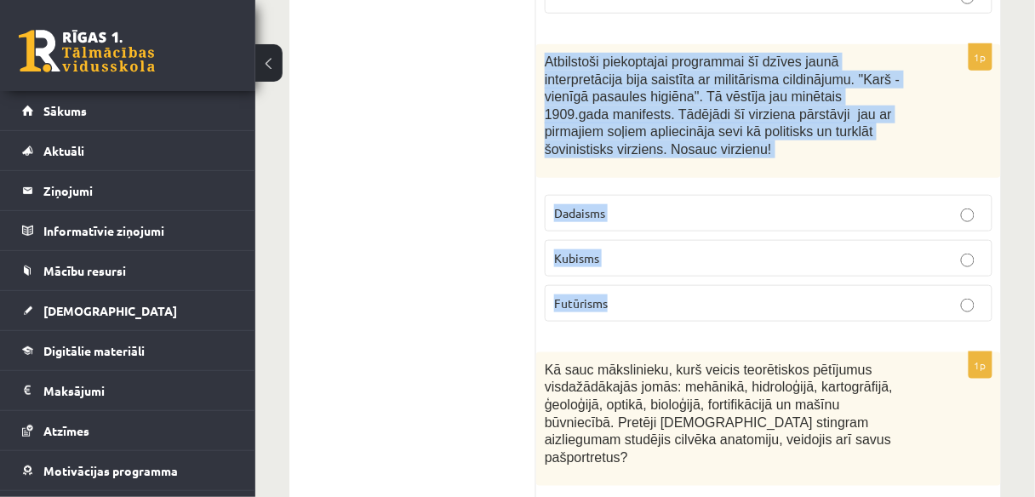
copy div "Atbilstoši piekoptajai programmai šī dzīves jaunā interpretācija bija saistīta …"
click at [668, 285] on label "Futūrisms" at bounding box center [769, 303] width 448 height 37
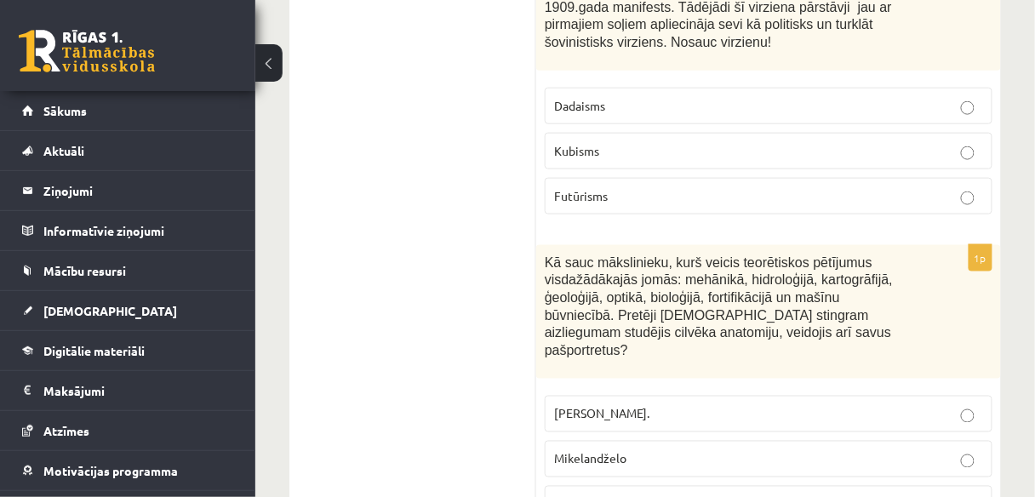
scroll to position [3695, 0]
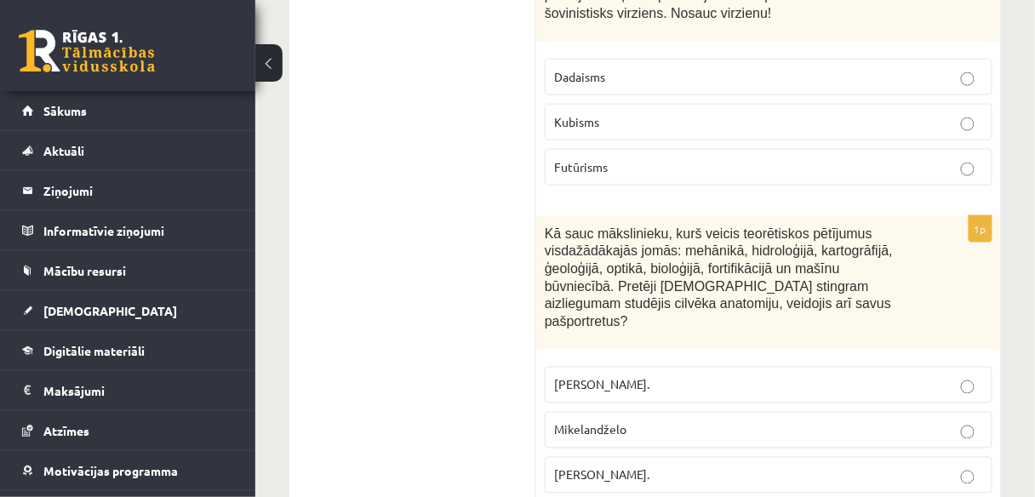
drag, startPoint x: 547, startPoint y: 174, endPoint x: 753, endPoint y: 392, distance: 300.0
click at [753, 392] on div "1p Kā sauc mākslinieku, kurš veicis teorētiskos pētījumus visdažādākajās jomās:…" at bounding box center [768, 361] width 465 height 291
click at [730, 467] on p "Leonardo da Vinči." at bounding box center [768, 476] width 429 height 18
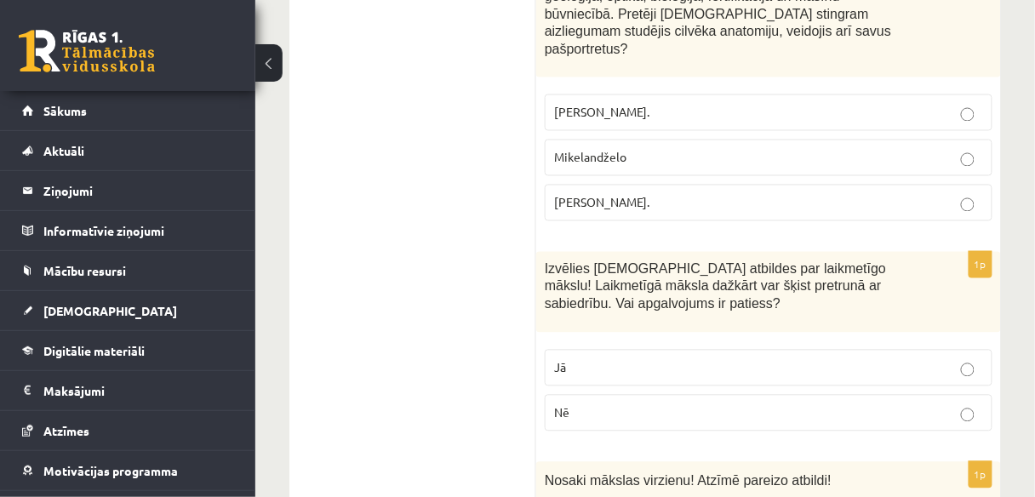
scroll to position [3967, 0]
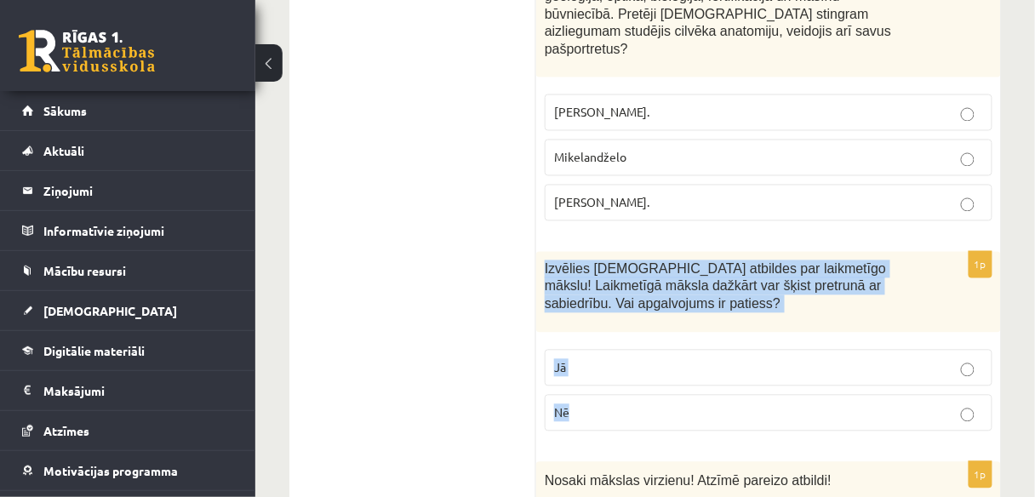
drag, startPoint x: 546, startPoint y: 189, endPoint x: 701, endPoint y: 330, distance: 209.8
click at [701, 330] on div "1p Izvēlies pareizās atbildes par laikmetīgo mākslu! Laikmetīgā māksla dažkārt …" at bounding box center [768, 348] width 465 height 193
click at [699, 359] on p "Jā" at bounding box center [768, 368] width 429 height 18
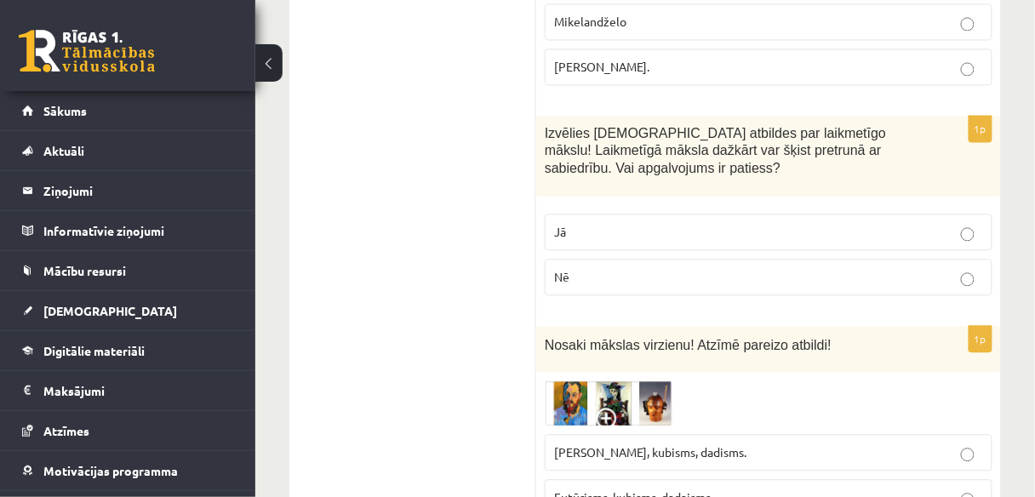
scroll to position [4172, 0]
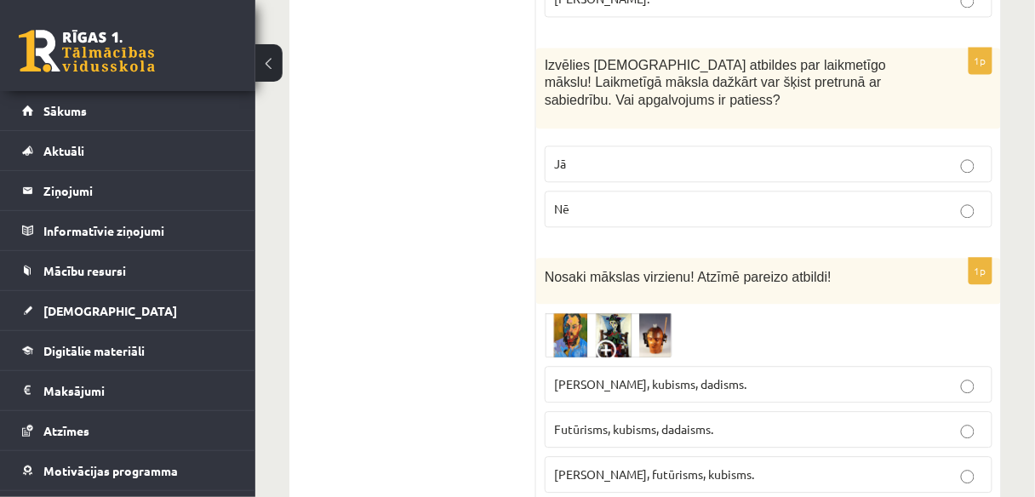
click at [655, 313] on img at bounding box center [609, 335] width 128 height 45
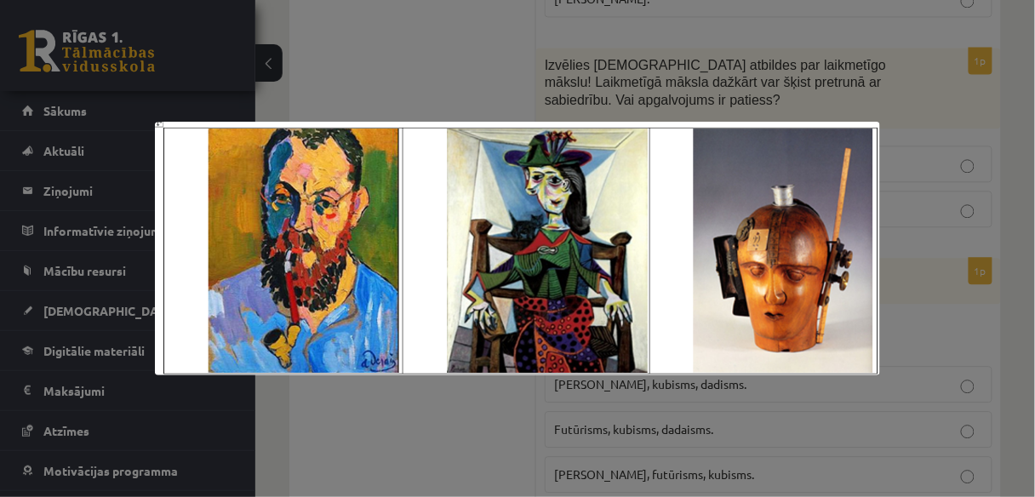
click at [920, 384] on div at bounding box center [517, 248] width 1035 height 497
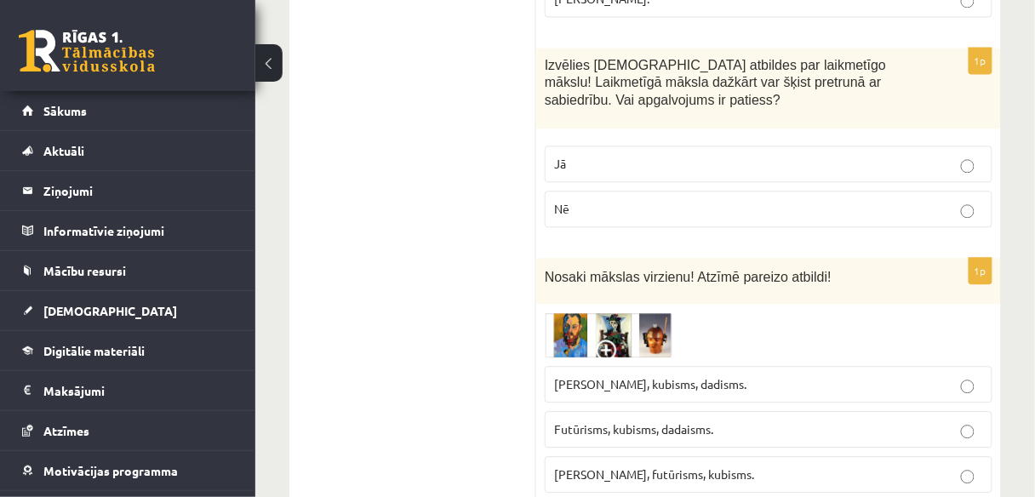
click at [634, 313] on img at bounding box center [609, 335] width 128 height 45
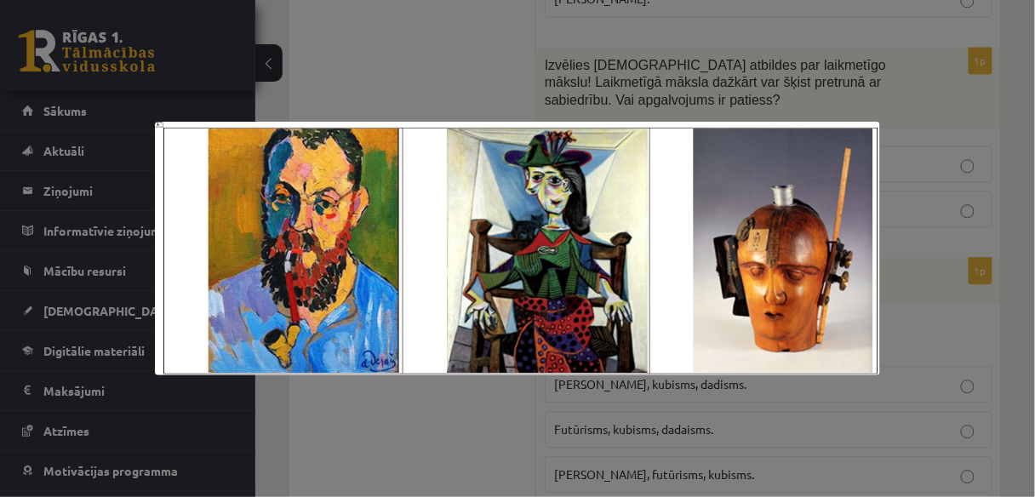
click at [751, 402] on div at bounding box center [517, 248] width 1035 height 497
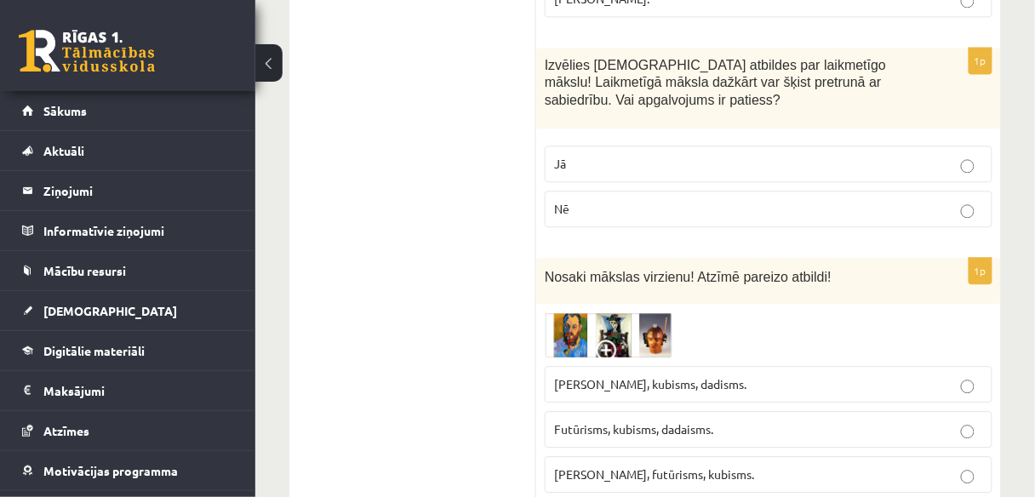
click at [710, 376] on p "Fovisms, kubisms, dadisms." at bounding box center [768, 385] width 429 height 18
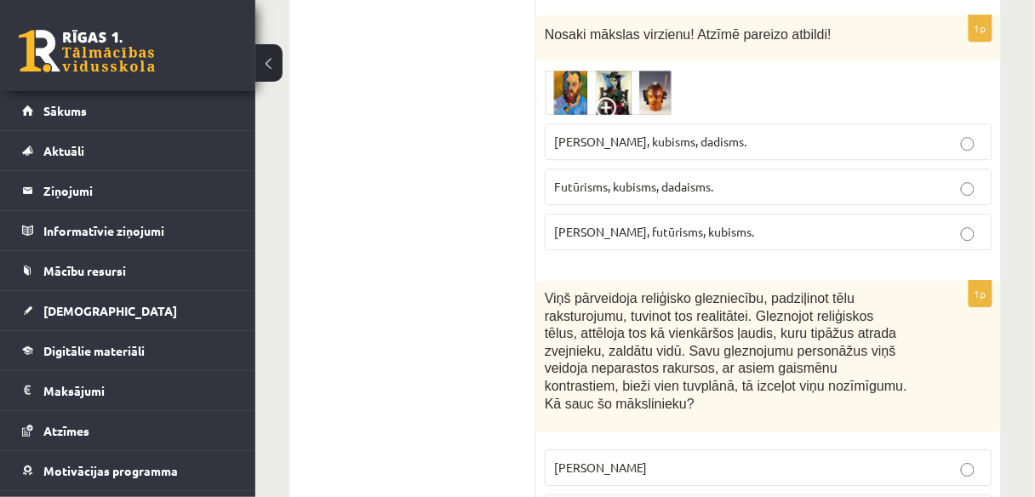
scroll to position [4444, 0]
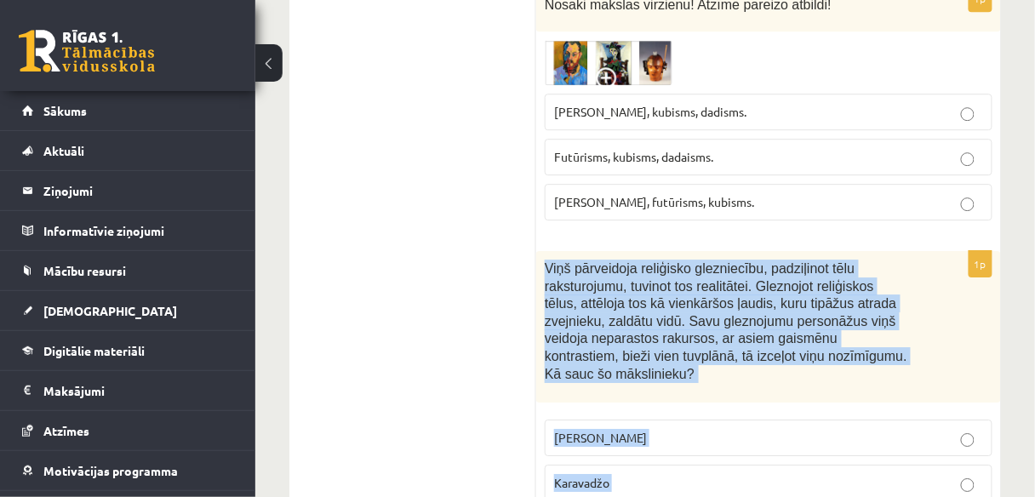
drag, startPoint x: 545, startPoint y: 186, endPoint x: 714, endPoint y: 423, distance: 291.1
click at [714, 423] on div "1p Viņš pārveidoja reliģisko glezniecību, padziļinot tēlu raksturojumu, tuvinot…" at bounding box center [768, 405] width 465 height 308
click at [716, 474] on p "Karavadžo" at bounding box center [768, 483] width 429 height 18
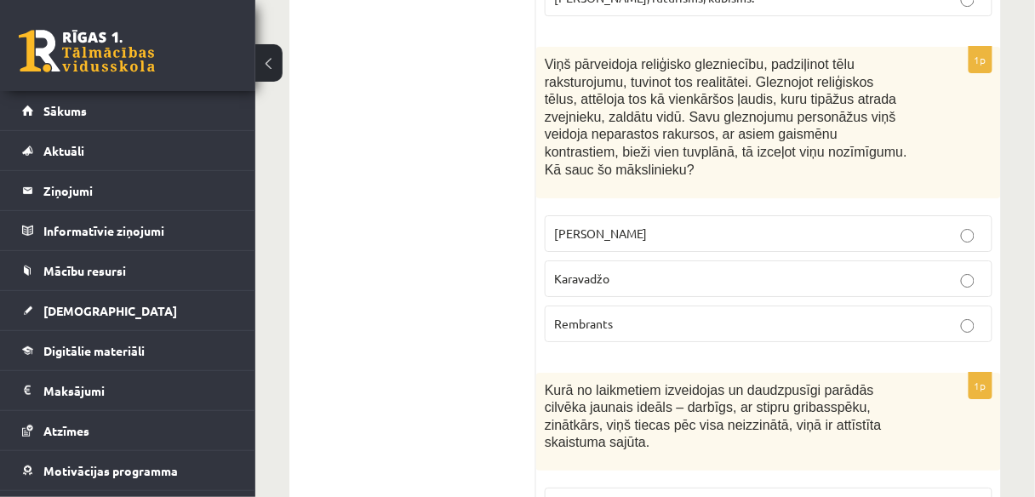
scroll to position [4717, 0]
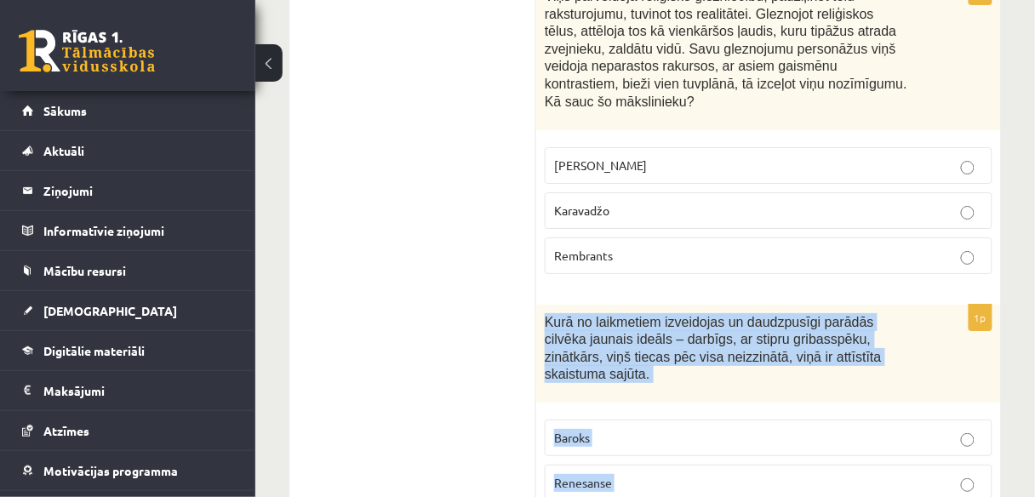
drag, startPoint x: 546, startPoint y: 217, endPoint x: 670, endPoint y: 386, distance: 209.5
click at [670, 386] on div "1p Kurā no laikmetiem izveidojas un daudzpusīgi parādās cilvēka jaunais ideāls …" at bounding box center [768, 433] width 465 height 256
click at [642, 474] on p "Renesanse" at bounding box center [768, 483] width 429 height 18
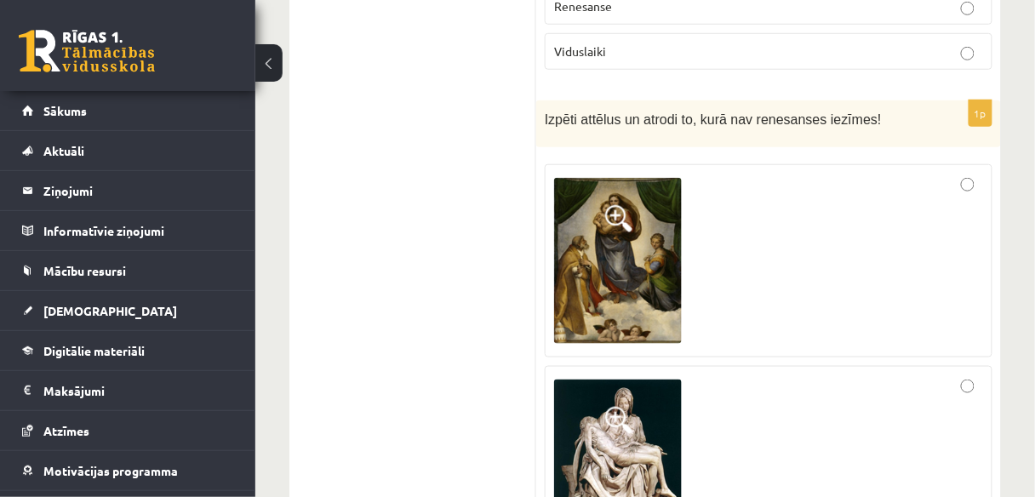
scroll to position [5262, 0]
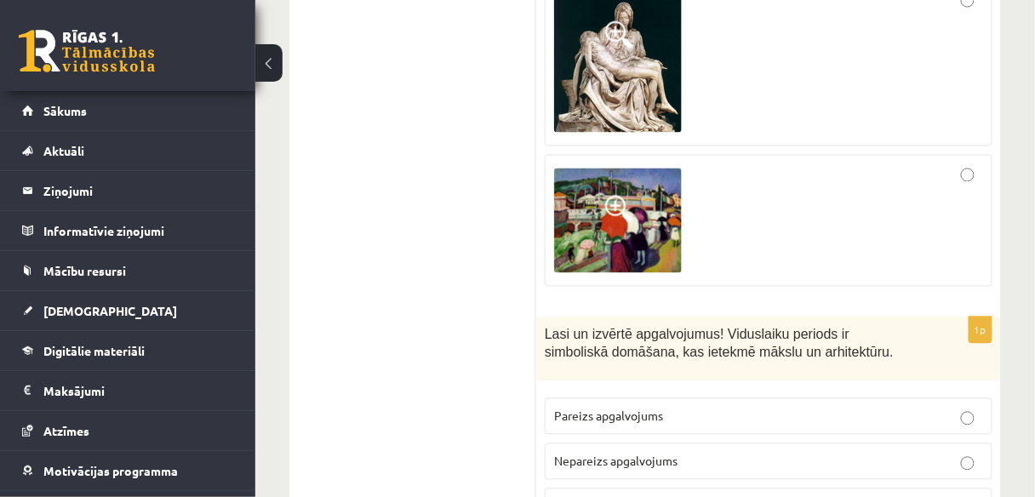
scroll to position [5602, 0]
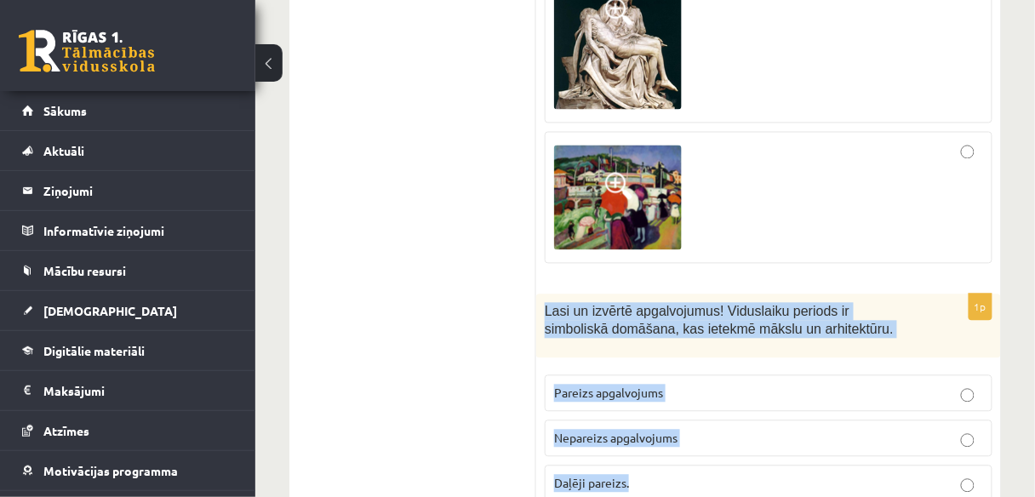
drag, startPoint x: 545, startPoint y: 186, endPoint x: 675, endPoint y: 358, distance: 215.1
click at [675, 358] on div "1p Lasi un izvērtē apgalvojumus! Viduslaiku periods ir simboliskā domāšana, kas…" at bounding box center [768, 405] width 465 height 221
click at [723, 385] on p "Pareizs apgalvojums" at bounding box center [768, 394] width 429 height 18
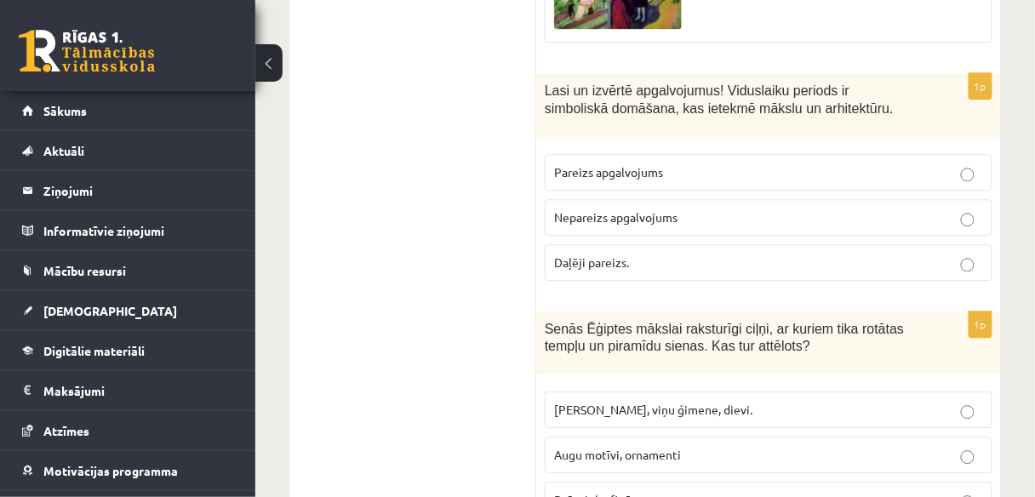
scroll to position [5875, 0]
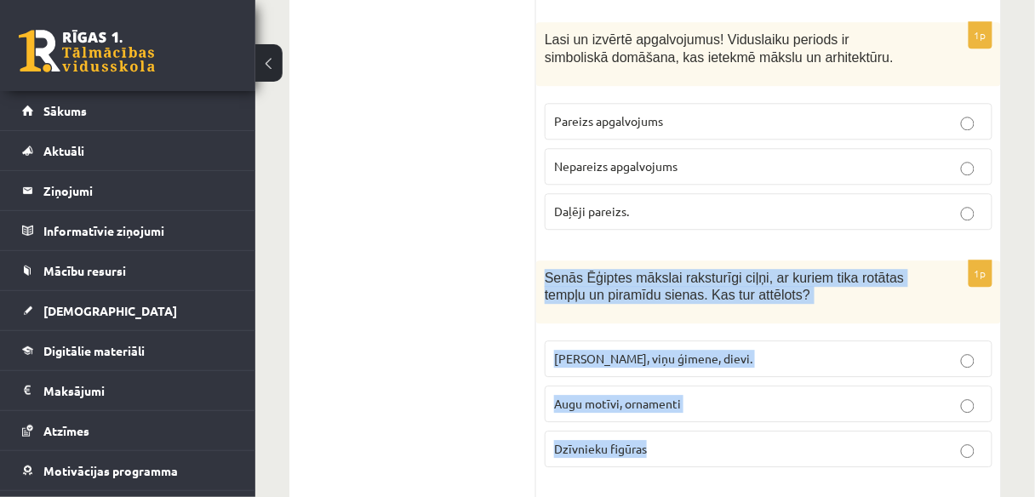
drag, startPoint x: 545, startPoint y: 153, endPoint x: 738, endPoint y: 324, distance: 257.6
click at [738, 324] on div "1p Senās Ēģiptes mākslai raksturīgi ciļņi, ar kuriem tika rotātas tempļu un pir…" at bounding box center [768, 371] width 465 height 221
click at [760, 350] on p "Faraoni, viņu ģimene, dievi." at bounding box center [768, 359] width 429 height 18
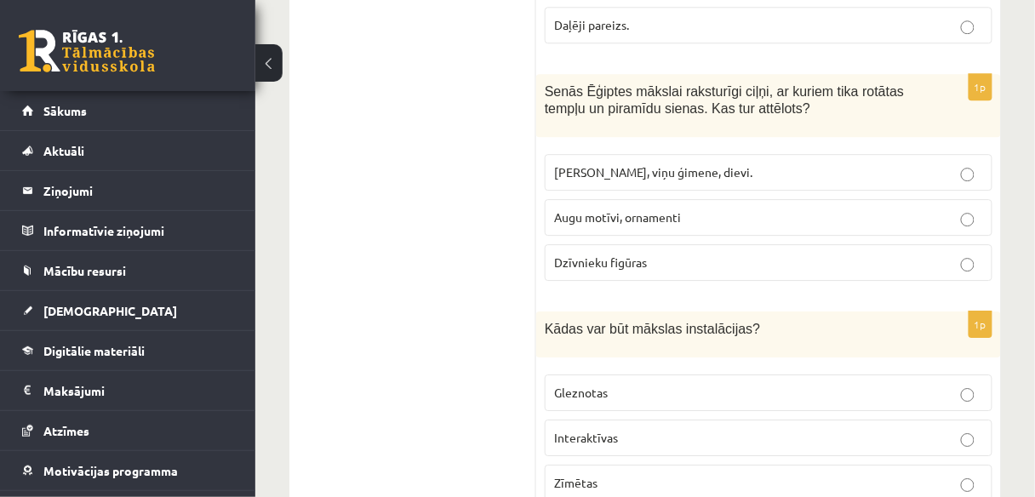
scroll to position [6079, 0]
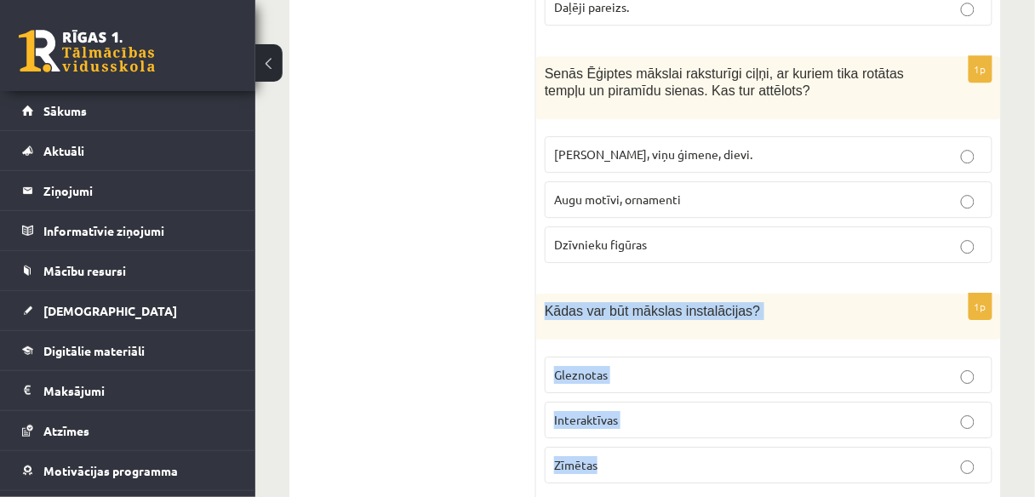
drag, startPoint x: 546, startPoint y: 183, endPoint x: 676, endPoint y: 318, distance: 187.3
click at [676, 318] on div "1p Kādas var būt mākslas instalācijas? Gleznotas Interaktīvas Zīmētas" at bounding box center [768, 396] width 465 height 204
click at [720, 411] on p "Interaktīvas" at bounding box center [768, 420] width 429 height 18
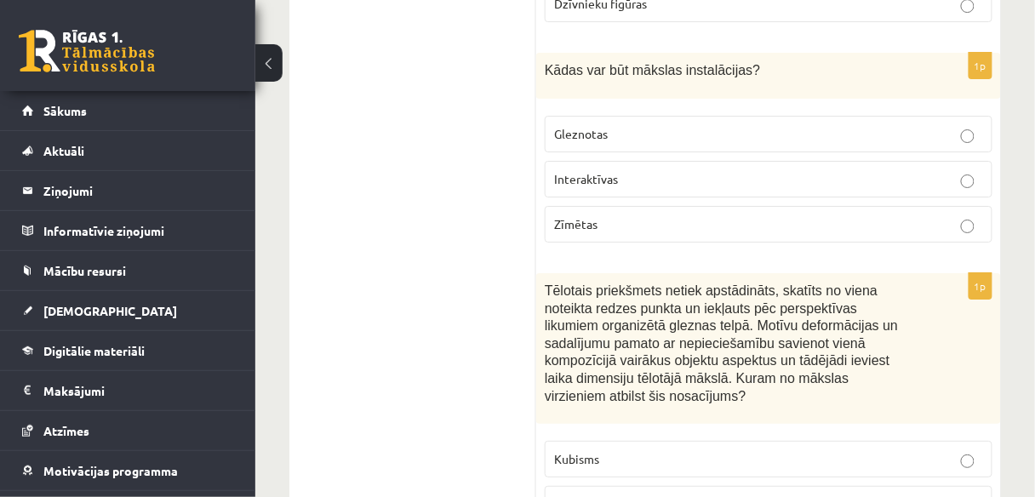
scroll to position [6352, 0]
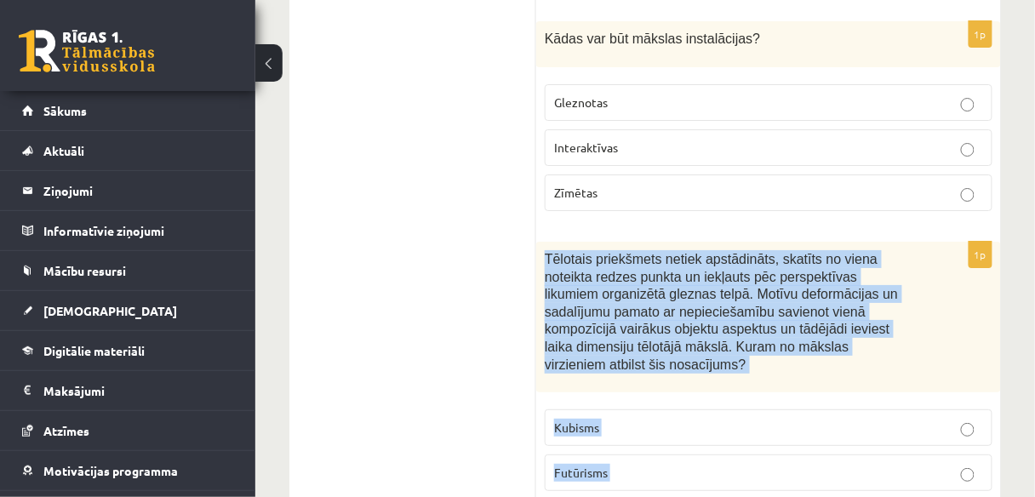
drag, startPoint x: 546, startPoint y: 127, endPoint x: 737, endPoint y: 354, distance: 296.8
click at [737, 354] on div "1p Tēlotais priekšmets netiek apstādināts, skatīts no viena noteikta redzes pun…" at bounding box center [768, 396] width 465 height 308
click at [698, 419] on p "Kubisms" at bounding box center [768, 428] width 429 height 18
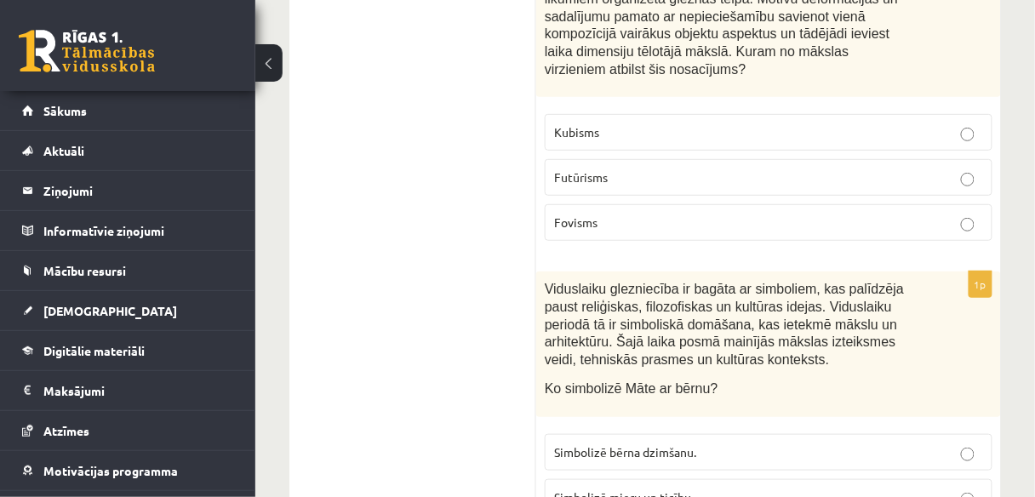
scroll to position [6649, 0]
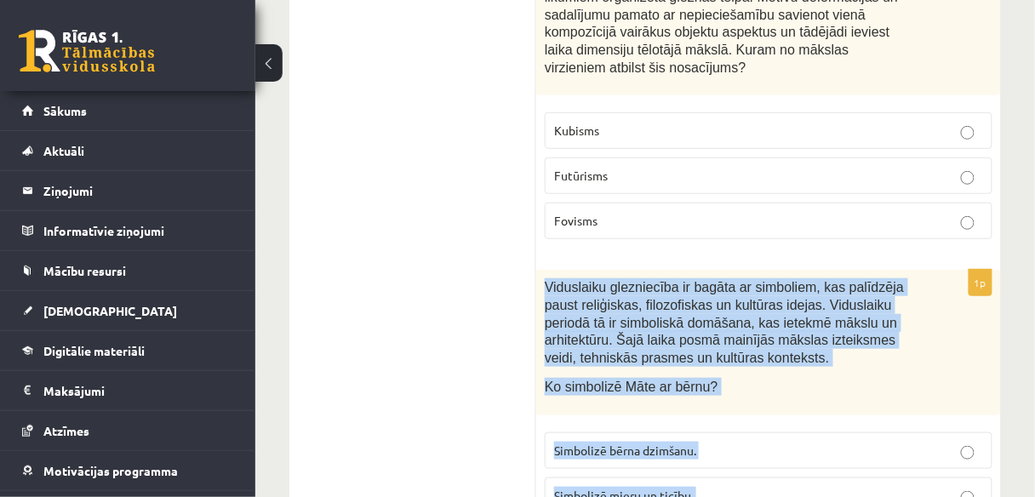
drag, startPoint x: 548, startPoint y: 141, endPoint x: 918, endPoint y: 352, distance: 426.4
click at [926, 372] on div "1p Viduslaiku glezniecība ir bagāta ar simboliem, kas palīdzēja paust reliģiska…" at bounding box center [768, 421] width 465 height 302
drag, startPoint x: 755, startPoint y: 163, endPoint x: 643, endPoint y: 171, distance: 112.7
click at [643, 280] on span "Viduslaiku glezniecība ir bagāta ar simboliem, kas palīdzēja paust reliģiskas, …" at bounding box center [724, 322] width 359 height 84
click at [623, 280] on span "Viduslaiku glezniecība ir bagāta ar simboliem, kas palīdzēja paust reliģiskas, …" at bounding box center [724, 322] width 359 height 84
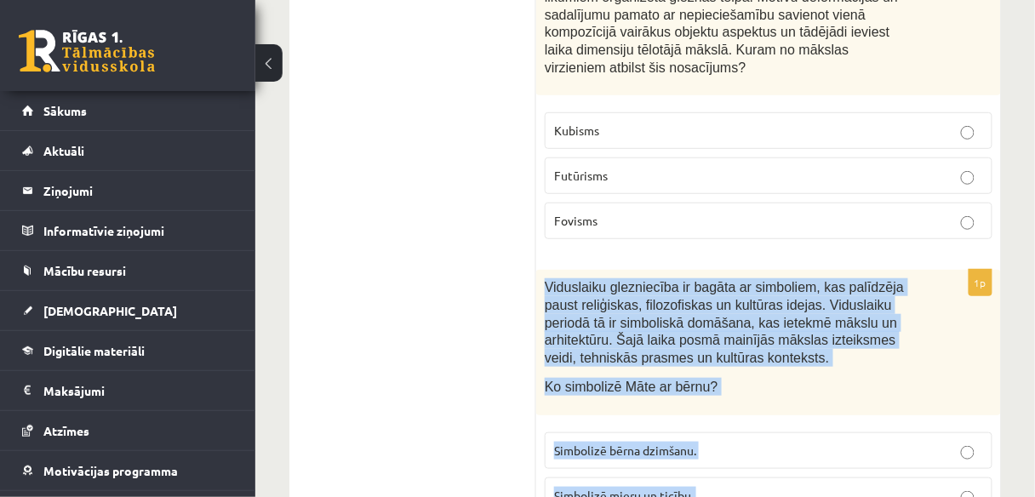
drag, startPoint x: 546, startPoint y: 137, endPoint x: 945, endPoint y: 380, distance: 467.3
click at [945, 380] on div "1p Viduslaiku glezniecība ir bagāta ar simboliem, kas palīdzēja paust reliģiska…" at bounding box center [768, 421] width 465 height 302
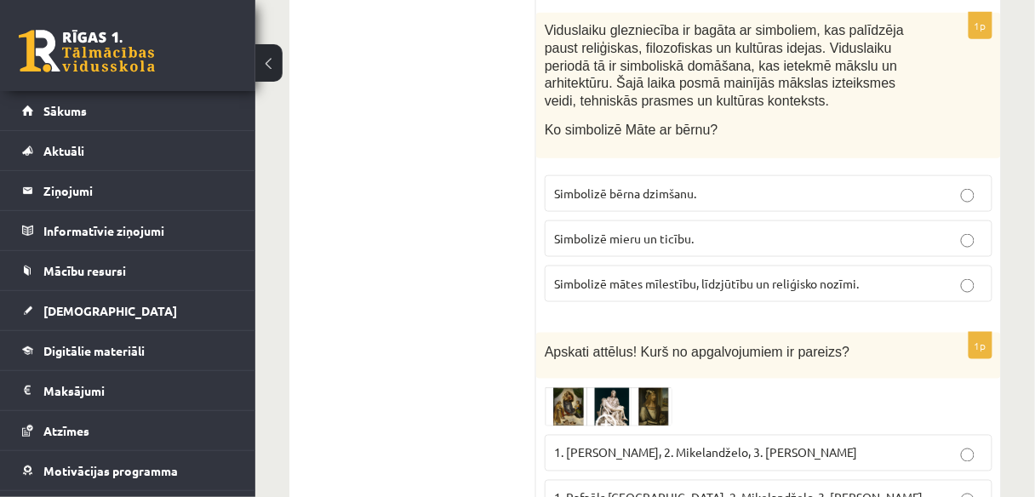
scroll to position [6921, 0]
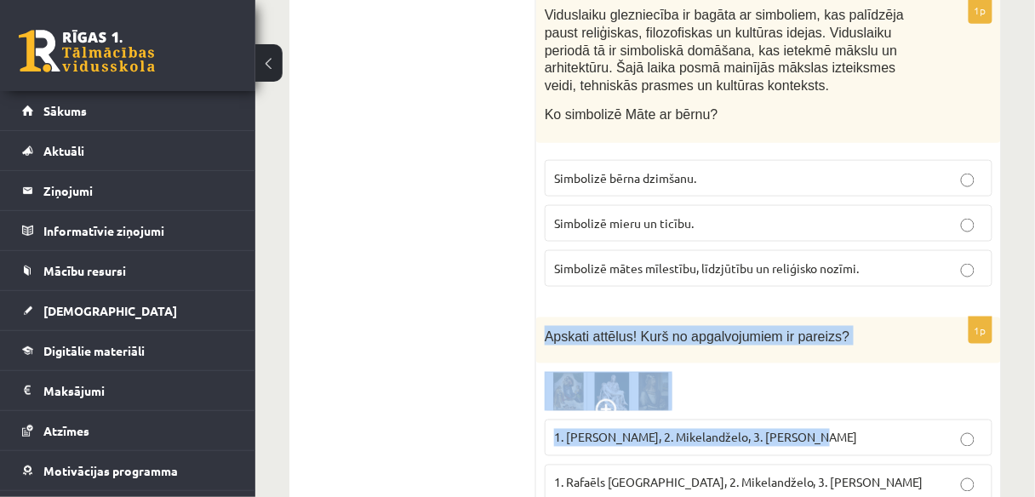
drag, startPoint x: 545, startPoint y: 181, endPoint x: 629, endPoint y: 251, distance: 109.5
click at [794, 318] on div "1p Apskati attēlus! Kurš no apgalvojumiem ir pareizs? 1. Leonardo da Vinči, 2. …" at bounding box center [768, 439] width 465 height 243
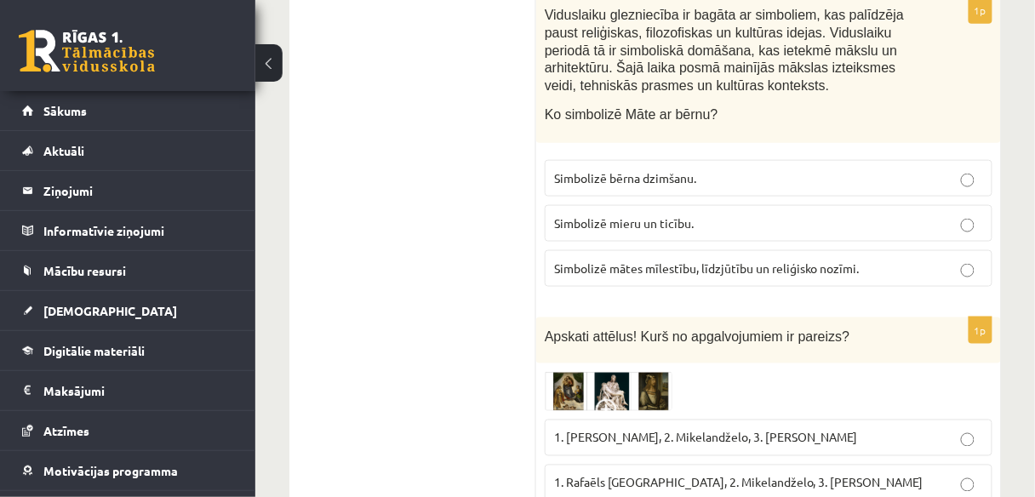
click at [572, 372] on img at bounding box center [609, 391] width 128 height 39
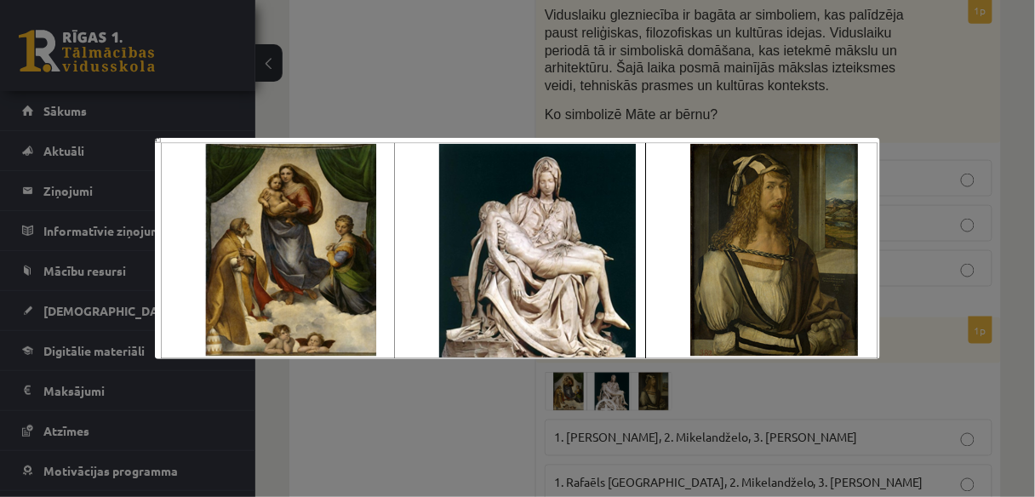
click at [374, 410] on div at bounding box center [517, 248] width 1035 height 497
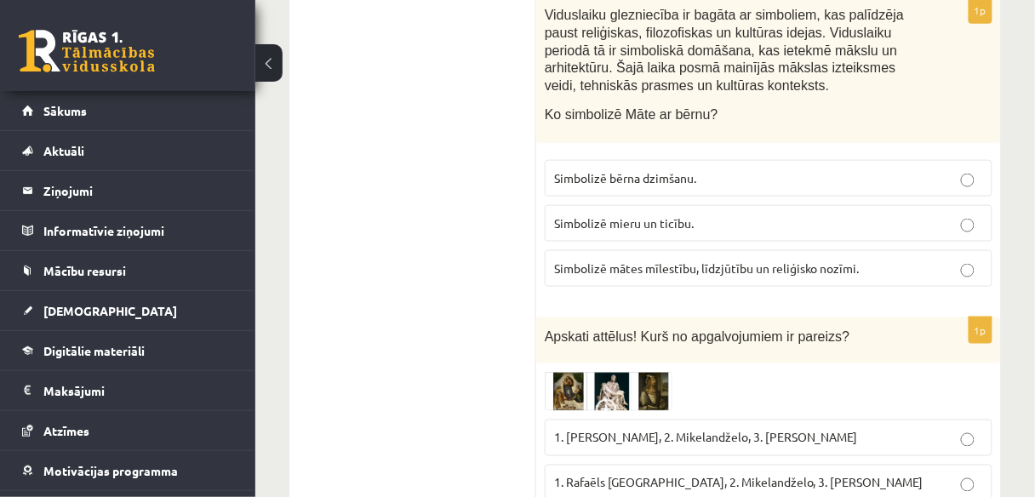
click at [580, 372] on img at bounding box center [609, 391] width 128 height 39
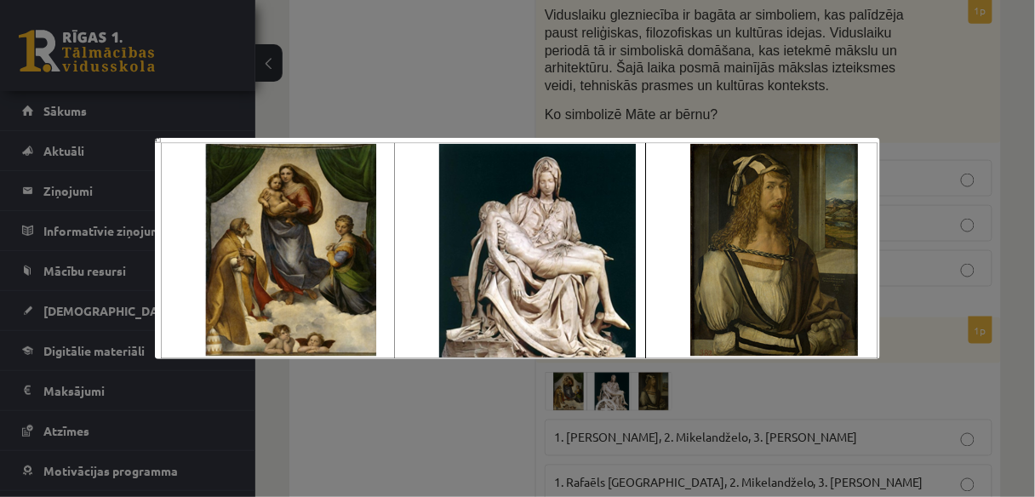
click at [481, 439] on div at bounding box center [517, 248] width 1035 height 497
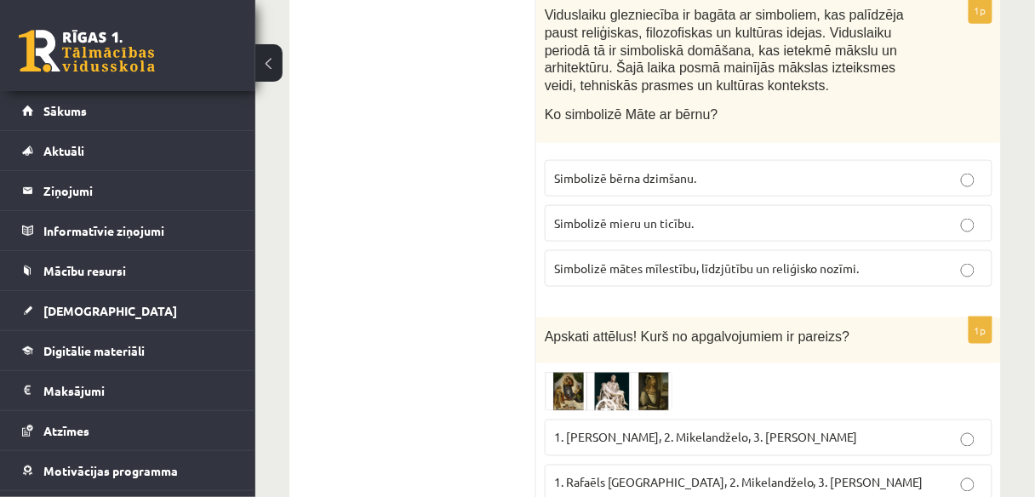
click at [849, 430] on span "1. Leonardo da Vinči, 2. Mikelandželo, 3. Albrehts Dīrers" at bounding box center [706, 437] width 304 height 15
click at [764, 475] on span "1. Rafaēls Sancio da Urbīno, 2. Mikelandželo, 3. Albrehts Dīrers" at bounding box center [739, 482] width 370 height 15
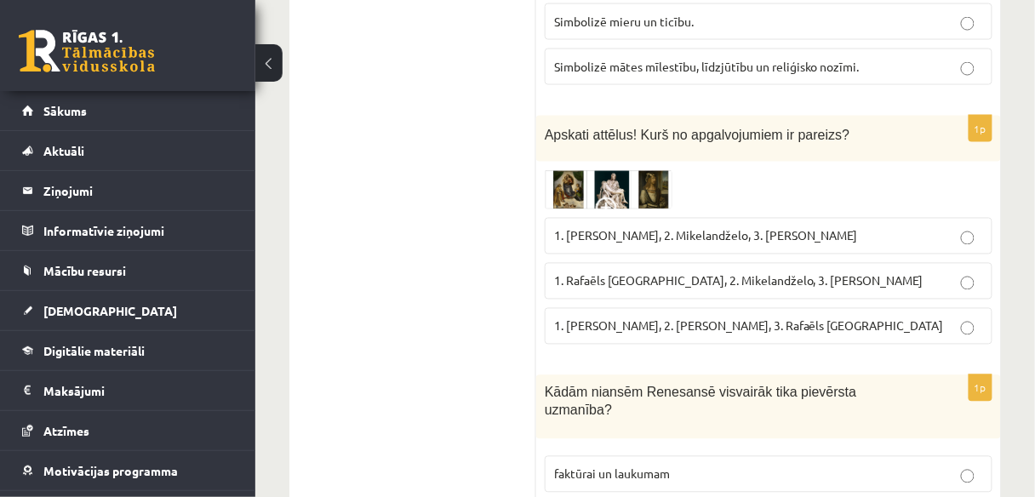
scroll to position [7194, 0]
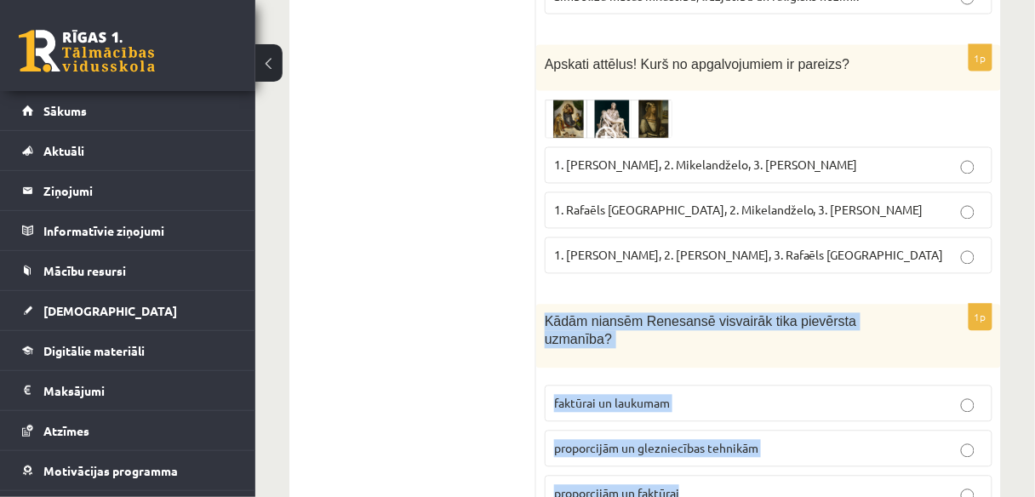
drag, startPoint x: 547, startPoint y: 167, endPoint x: 773, endPoint y: 313, distance: 269.3
click at [773, 313] on div "1p Kādām niansēm Renesansē visvairāk tika pievērsta uzmanība? faktūrai un lauku…" at bounding box center [768, 415] width 465 height 221
click at [800, 440] on p "proporcijām un glezniecības tehnikām" at bounding box center [768, 449] width 429 height 18
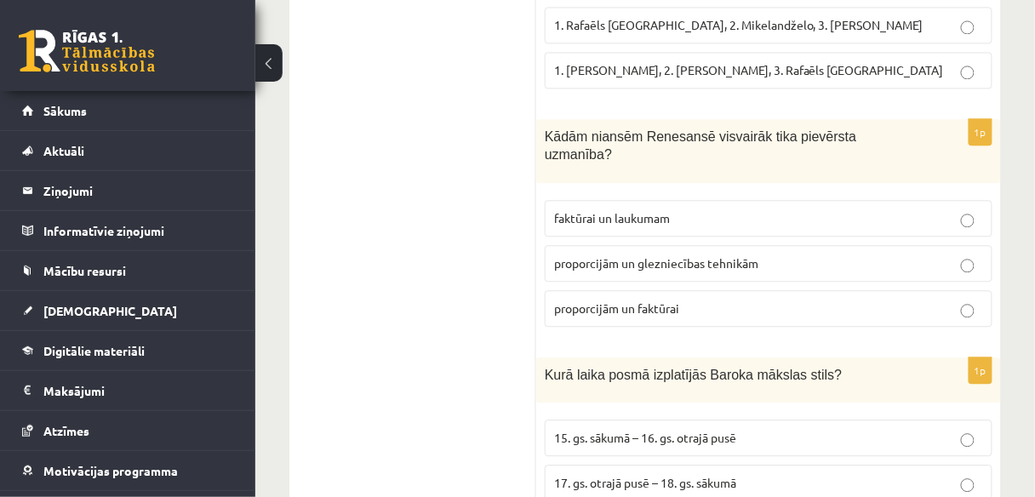
scroll to position [7398, 0]
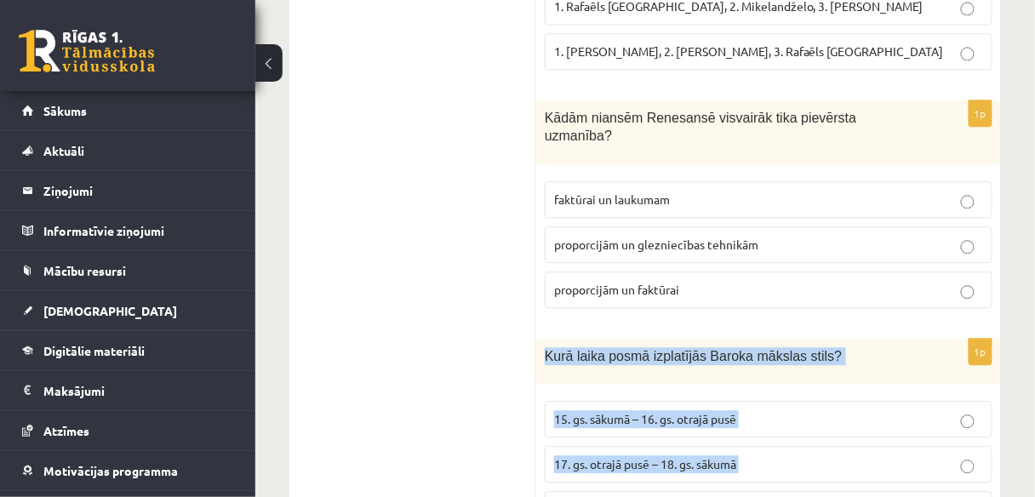
drag, startPoint x: 546, startPoint y: 181, endPoint x: 765, endPoint y: 212, distance: 221.0
click at [817, 342] on div "1p Kurā laika posmā izplatījās Baroka mākslas stils? 15. gs. sākumā – 16. gs. o…" at bounding box center [768, 441] width 465 height 204
click at [799, 456] on p "17. gs. otrajā pusē – 18. gs. sākumā" at bounding box center [768, 465] width 429 height 18
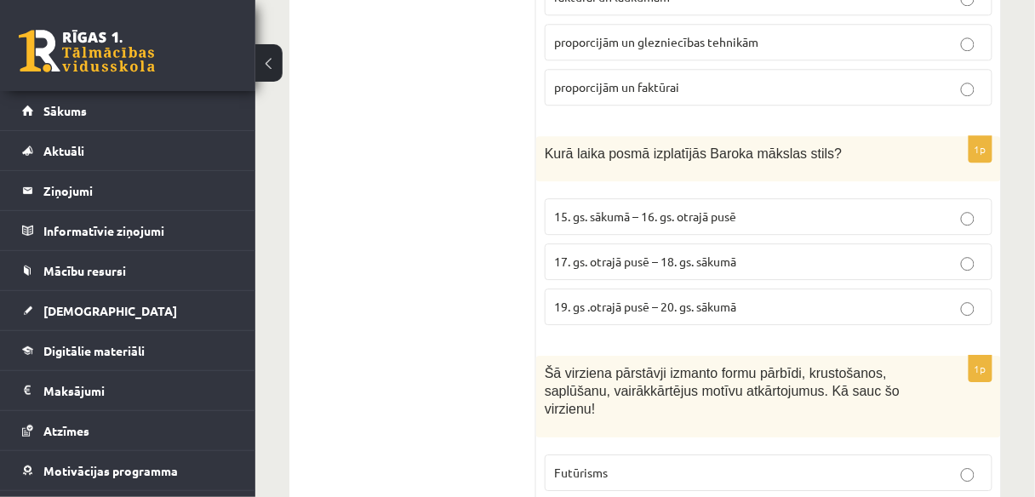
scroll to position [7602, 0]
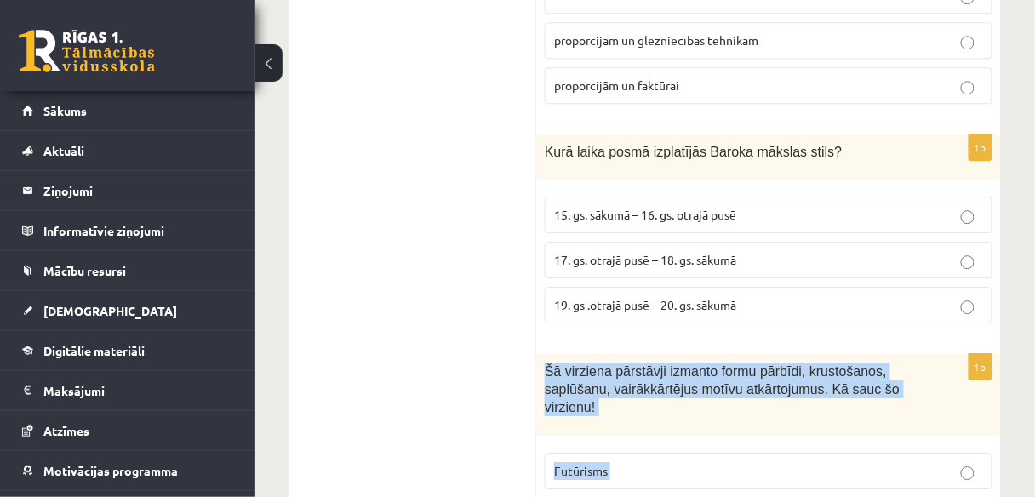
drag, startPoint x: 548, startPoint y: 198, endPoint x: 675, endPoint y: 245, distance: 136.0
click at [701, 381] on div "1p Šā virziena pārstāvji izmanto formu pārbīdi, krustošanos, saplūšanu, vairākk…" at bounding box center [768, 473] width 465 height 238
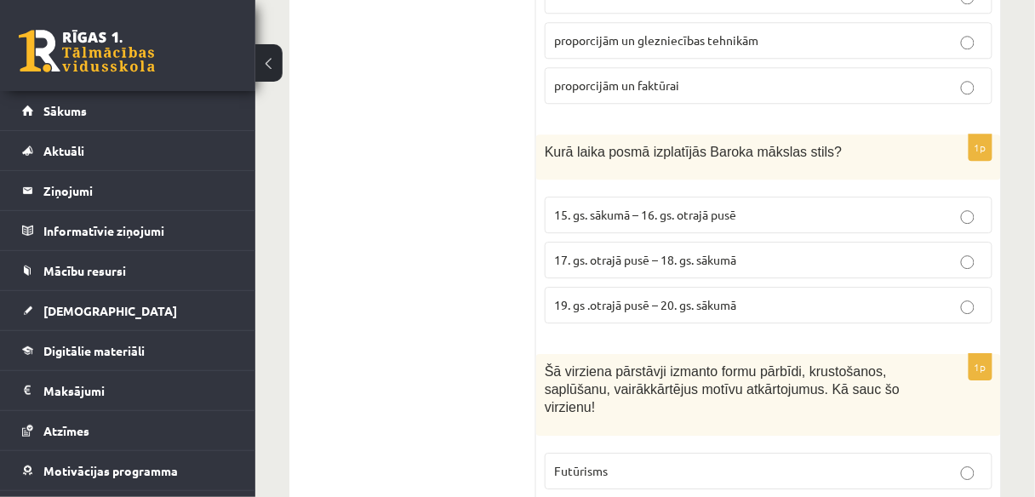
scroll to position [7943, 0]
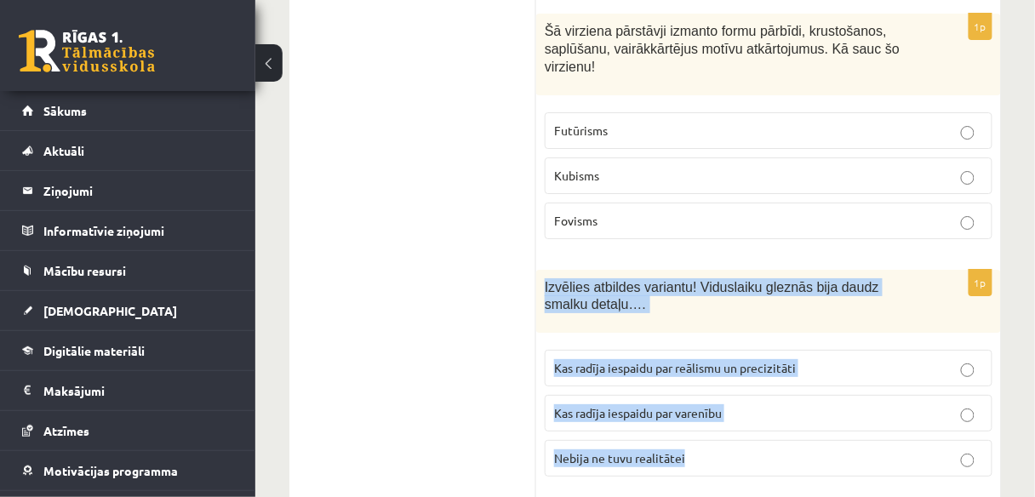
drag, startPoint x: 545, startPoint y: 111, endPoint x: 760, endPoint y: 152, distance: 218.6
click at [829, 279] on div "1p Izvēlies atbildes variantu! Viduslaiku gleznās bija daudz smalku detaļu…. Ka…" at bounding box center [768, 380] width 465 height 221
click at [809, 359] on p "Kas radīja iespaidu par reālismu un precizitāti" at bounding box center [768, 368] width 429 height 18
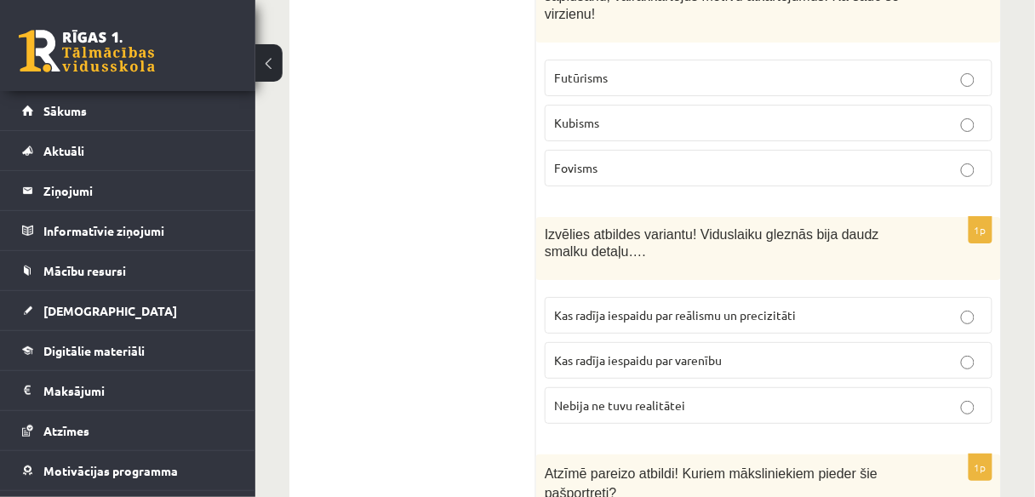
scroll to position [8147, 0]
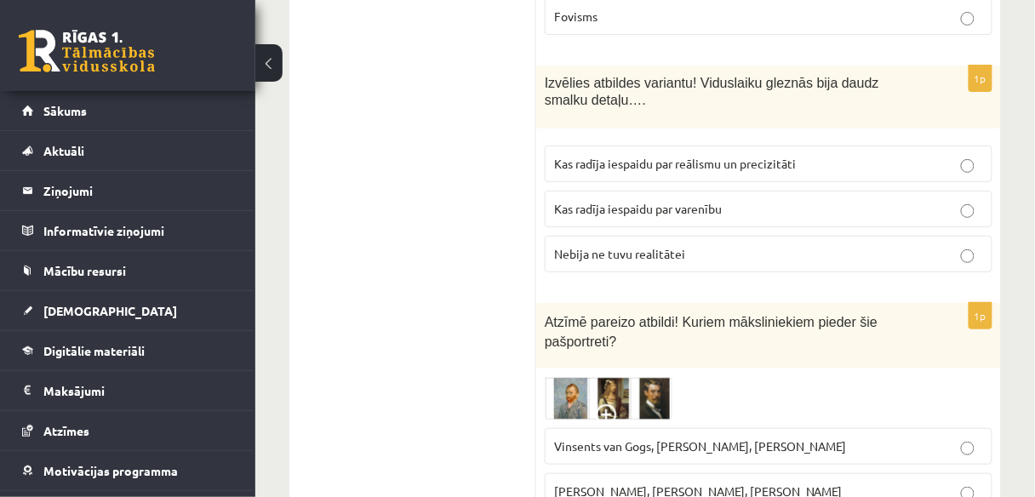
click at [633, 439] on span "Vinsents van Gogs, Albrehts Dīrers, Janis Rozentāls" at bounding box center [700, 446] width 293 height 15
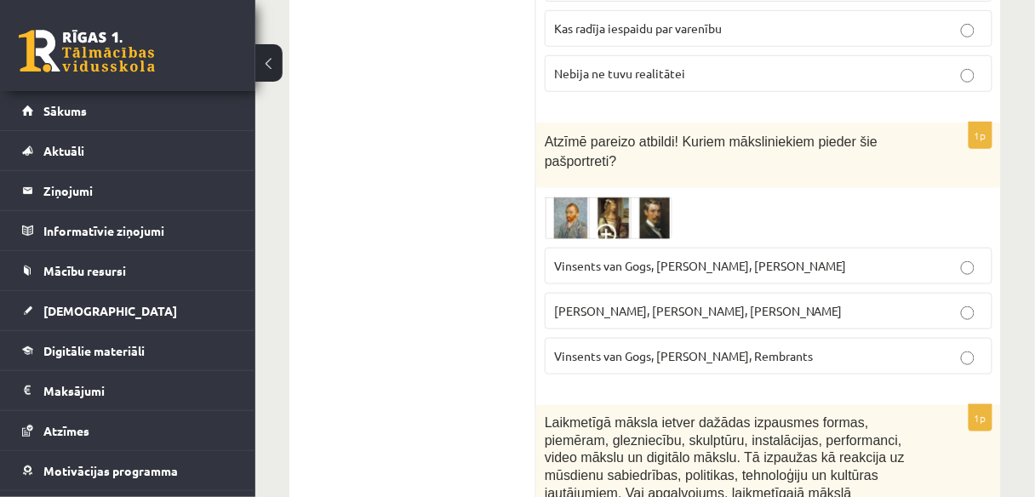
scroll to position [8352, 0]
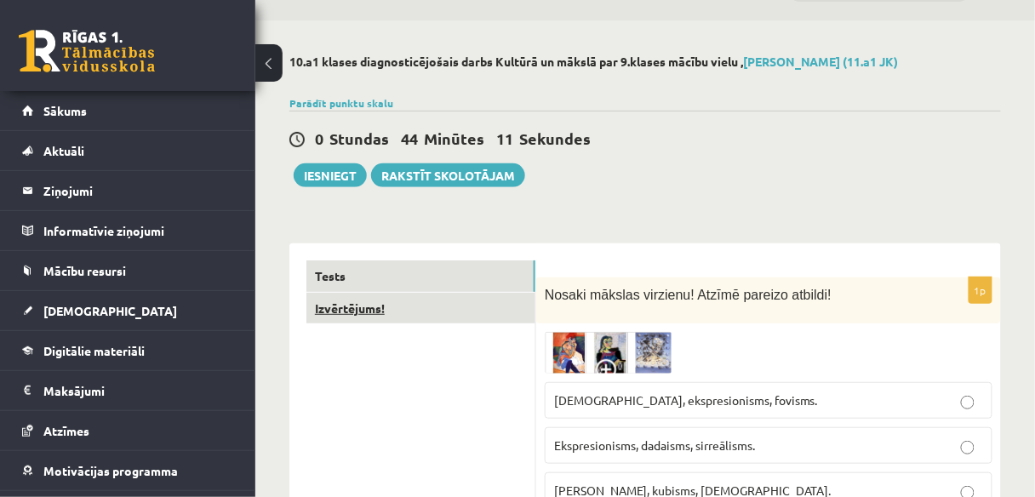
scroll to position [68, 0]
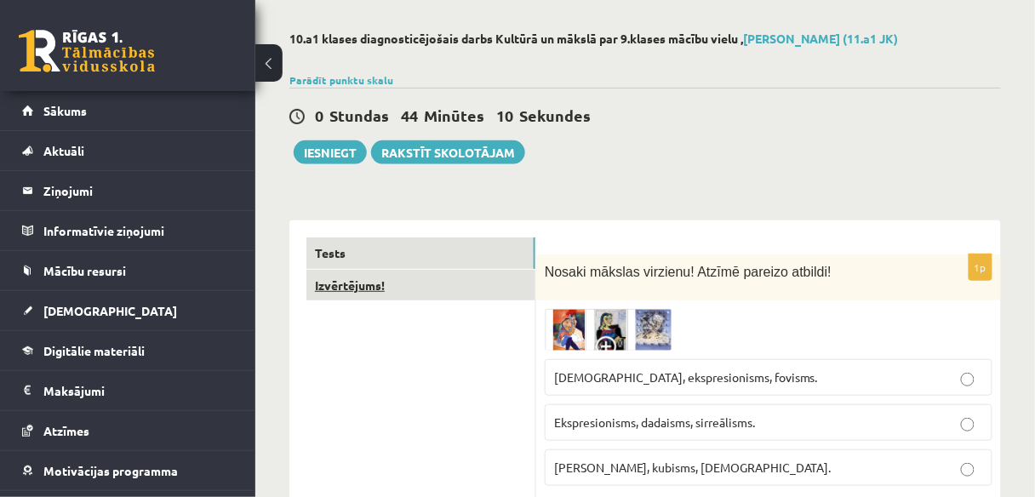
click at [433, 292] on link "Izvērtējums!" at bounding box center [421, 286] width 229 height 32
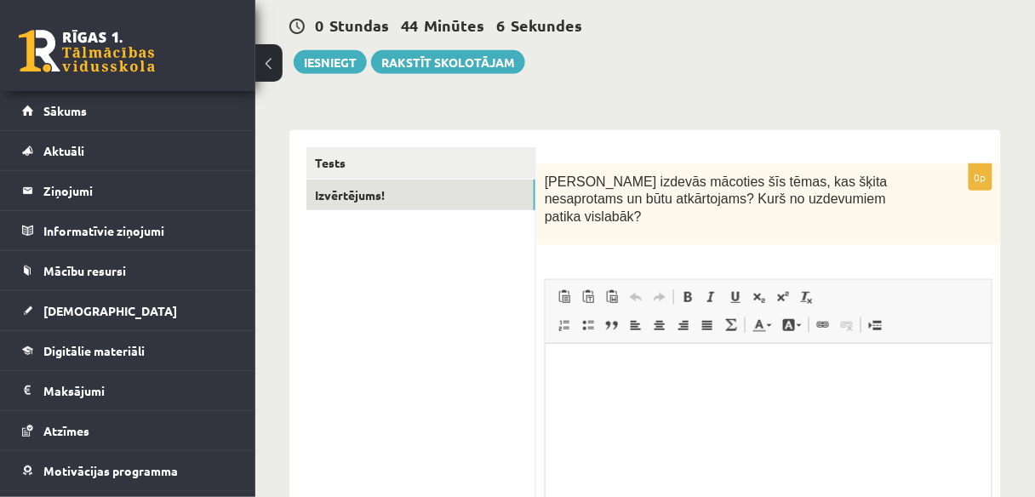
scroll to position [0, 0]
click at [714, 395] on html at bounding box center [768, 369] width 446 height 52
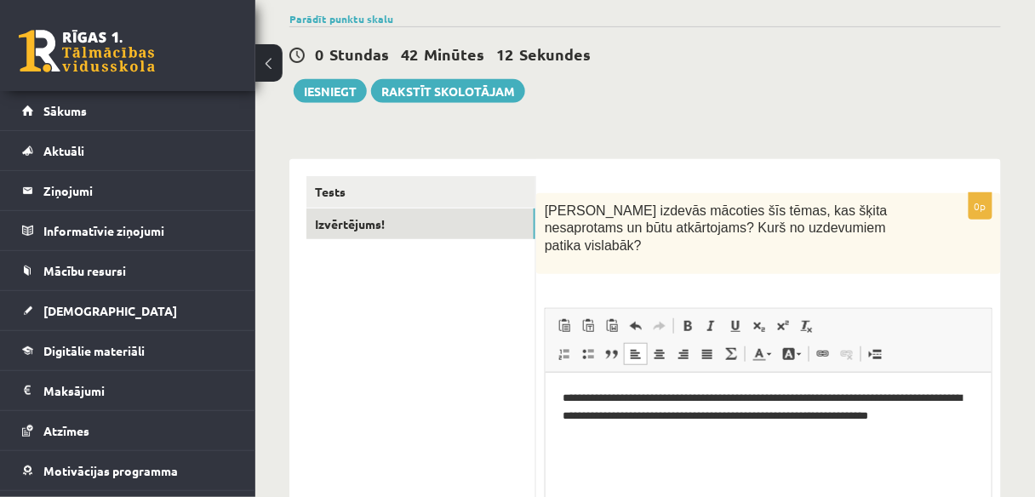
scroll to position [124, 0]
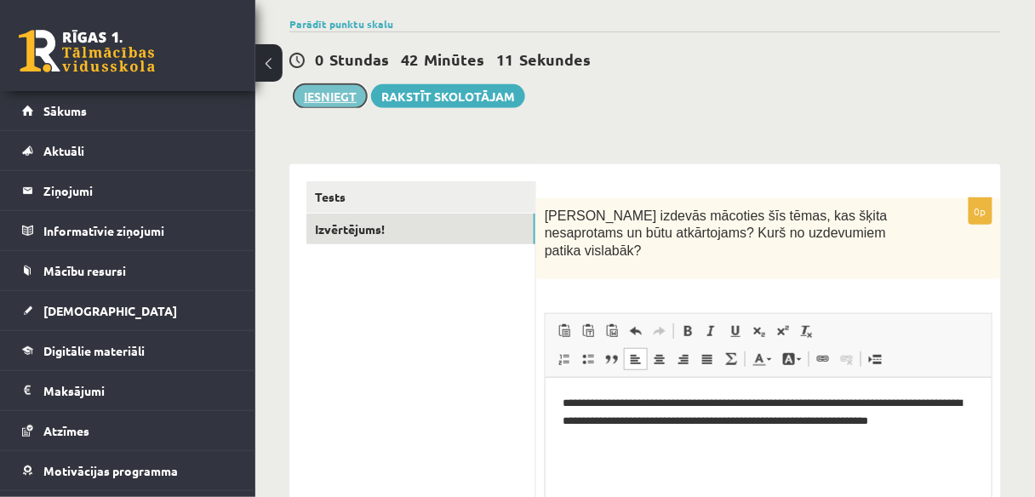
click at [336, 95] on button "Iesniegt" at bounding box center [330, 96] width 73 height 24
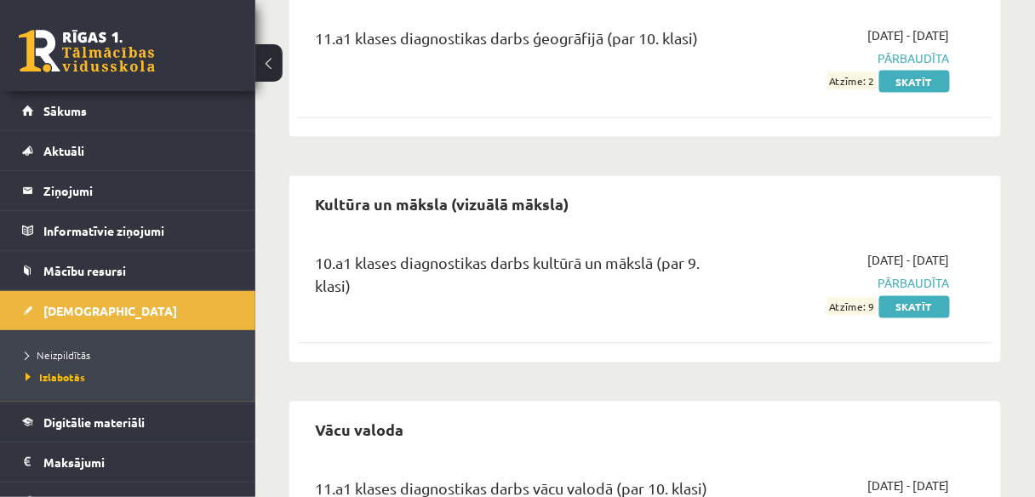
scroll to position [681, 0]
